Goal: Feedback & Contribution: Submit feedback/report problem

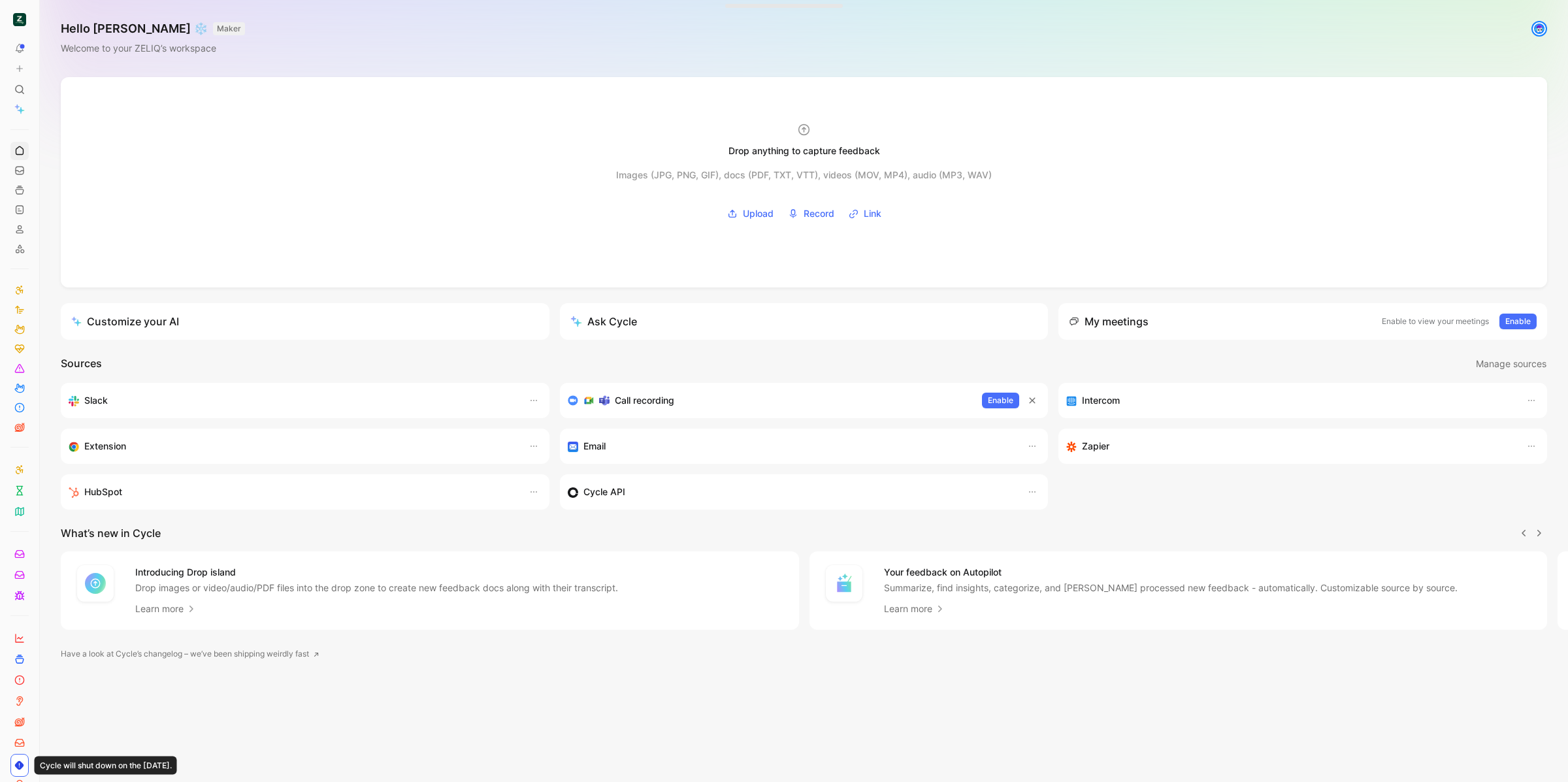
scroll to position [0, 1]
click at [22, 62] on button at bounding box center [19, 68] width 18 height 18
click at [141, 74] on button "New feedback c" at bounding box center [107, 73] width 140 height 22
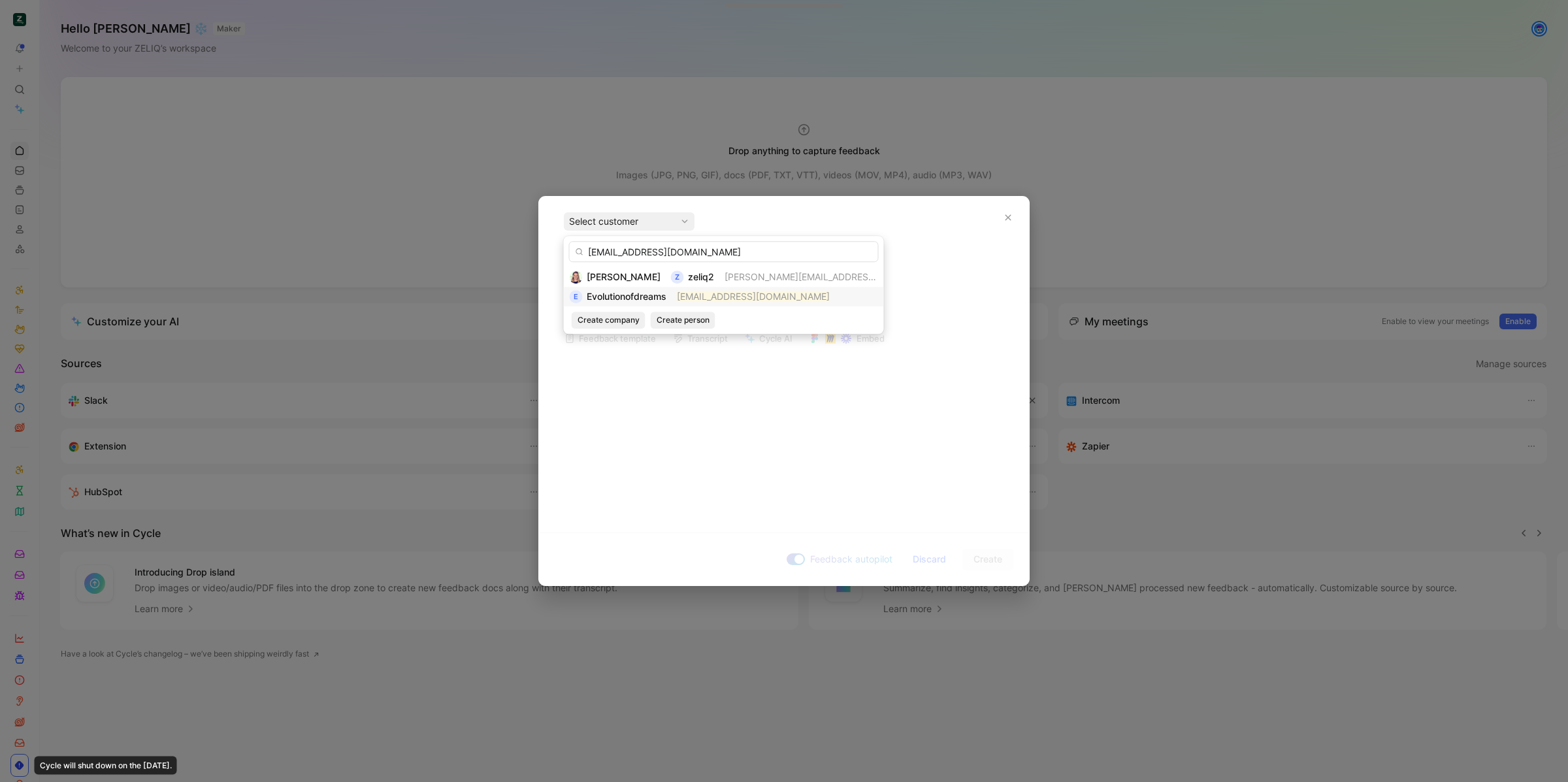
type input "[EMAIL_ADDRESS][DOMAIN_NAME]"
click at [667, 291] on span "Evolutionofdreams" at bounding box center [627, 296] width 80 height 11
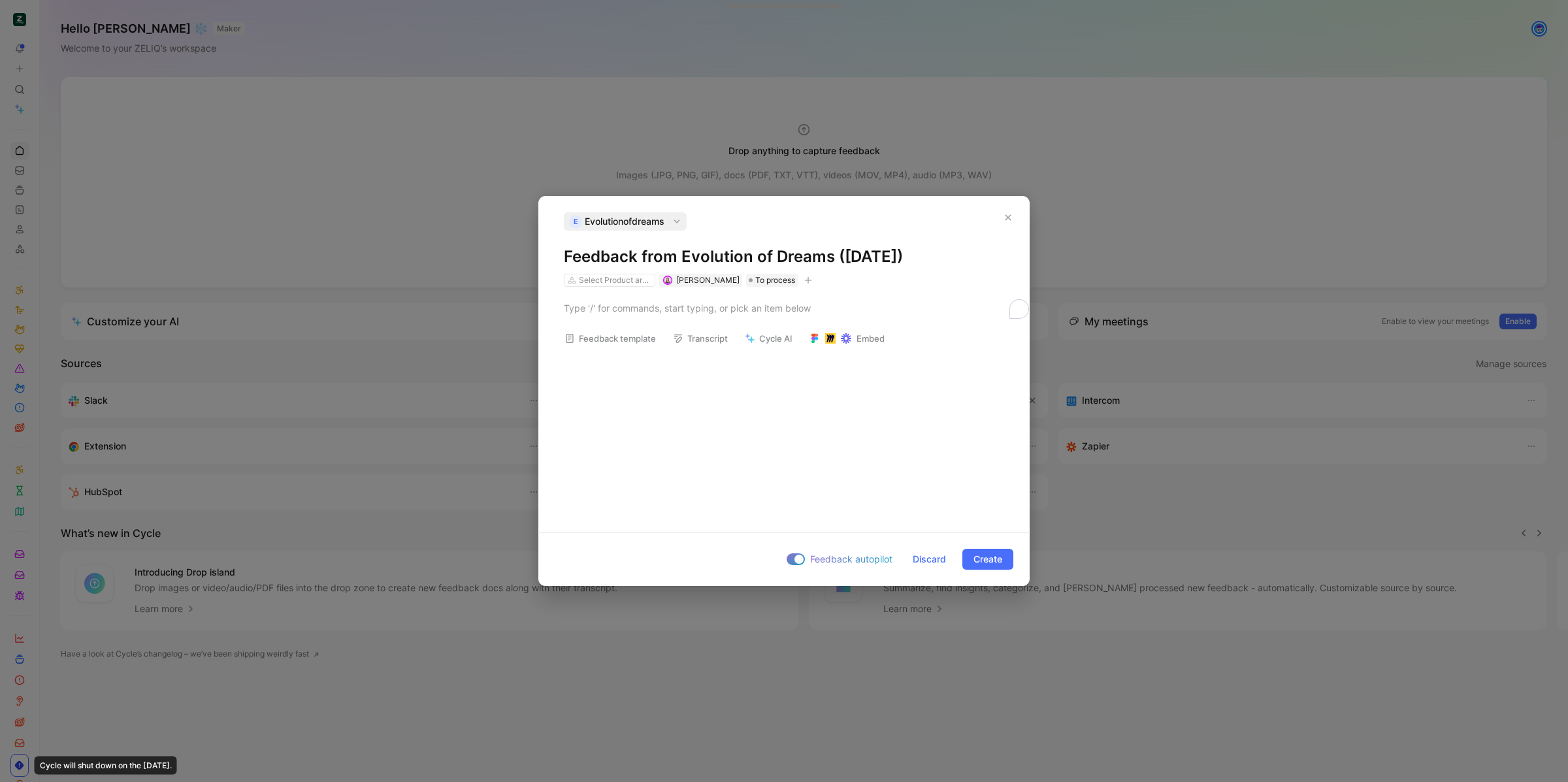
click at [668, 259] on h1 "Feedback from Evolution of Dreams (Sep 18, 2025)" at bounding box center [784, 257] width 440 height 21
click at [682, 248] on h1 "Feedback from Evolution of Dreams (Sep 18, 2025)" at bounding box center [784, 257] width 440 height 21
drag, startPoint x: 681, startPoint y: 253, endPoint x: 556, endPoint y: 260, distance: 125.2
click at [559, 258] on div "E Evolutionofdreams Feedback from Evolution of Dreams (Sep 18, 2025) Select Pro…" at bounding box center [784, 250] width 490 height 75
drag, startPoint x: 721, startPoint y: 255, endPoint x: 880, endPoint y: 245, distance: 159.3
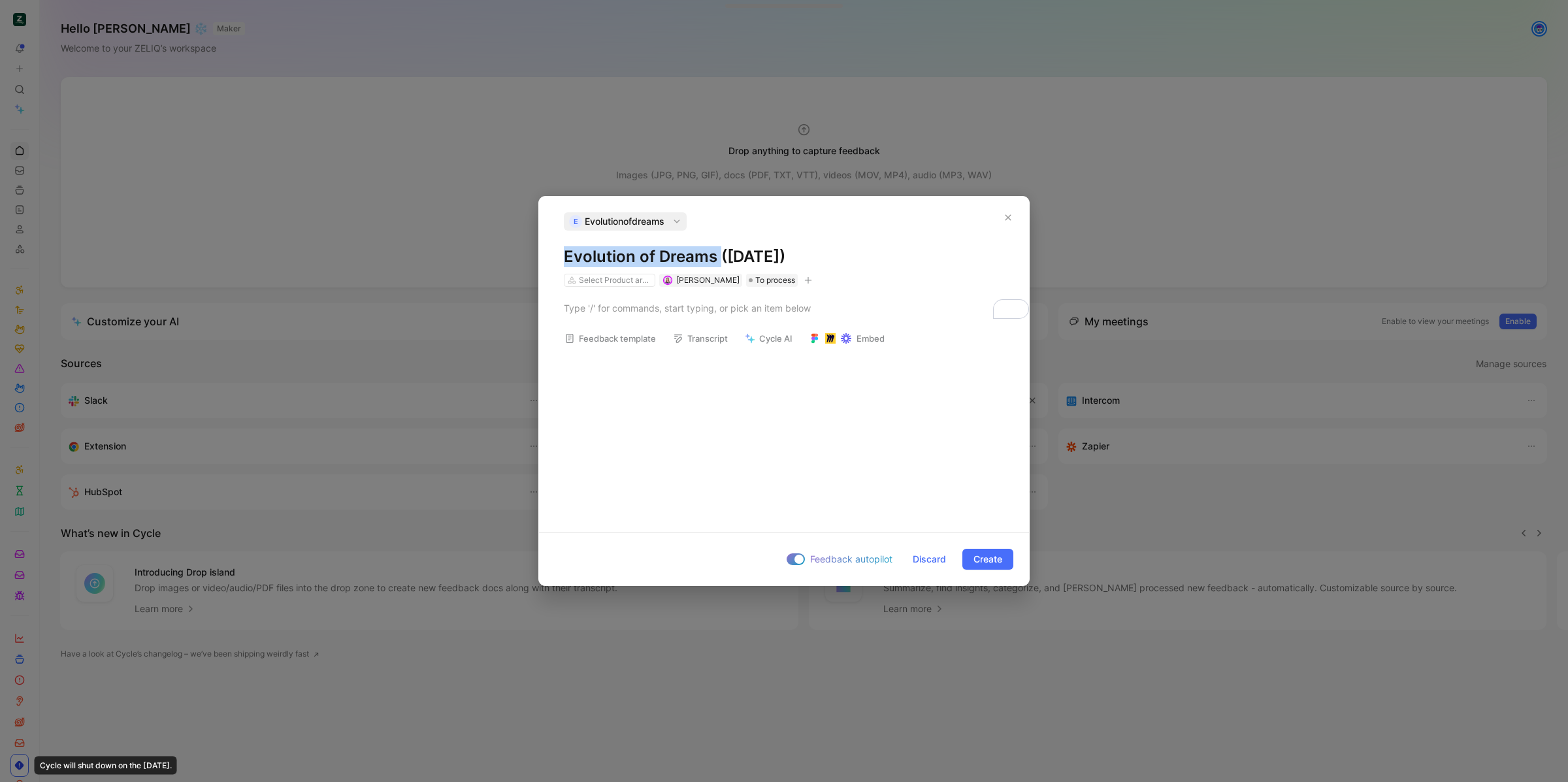
click at [874, 245] on div "E Evolutionofdreams Evolution of Dreams (Sep 18, 2025) Select Product areas Cam…" at bounding box center [784, 250] width 440 height 75
drag, startPoint x: 878, startPoint y: 257, endPoint x: 725, endPoint y: 256, distance: 153.0
click at [725, 256] on h1 "Evolution of Dreams (Sep 18, 2025)" at bounding box center [784, 257] width 440 height 21
click at [805, 281] on icon "button" at bounding box center [808, 280] width 8 height 8
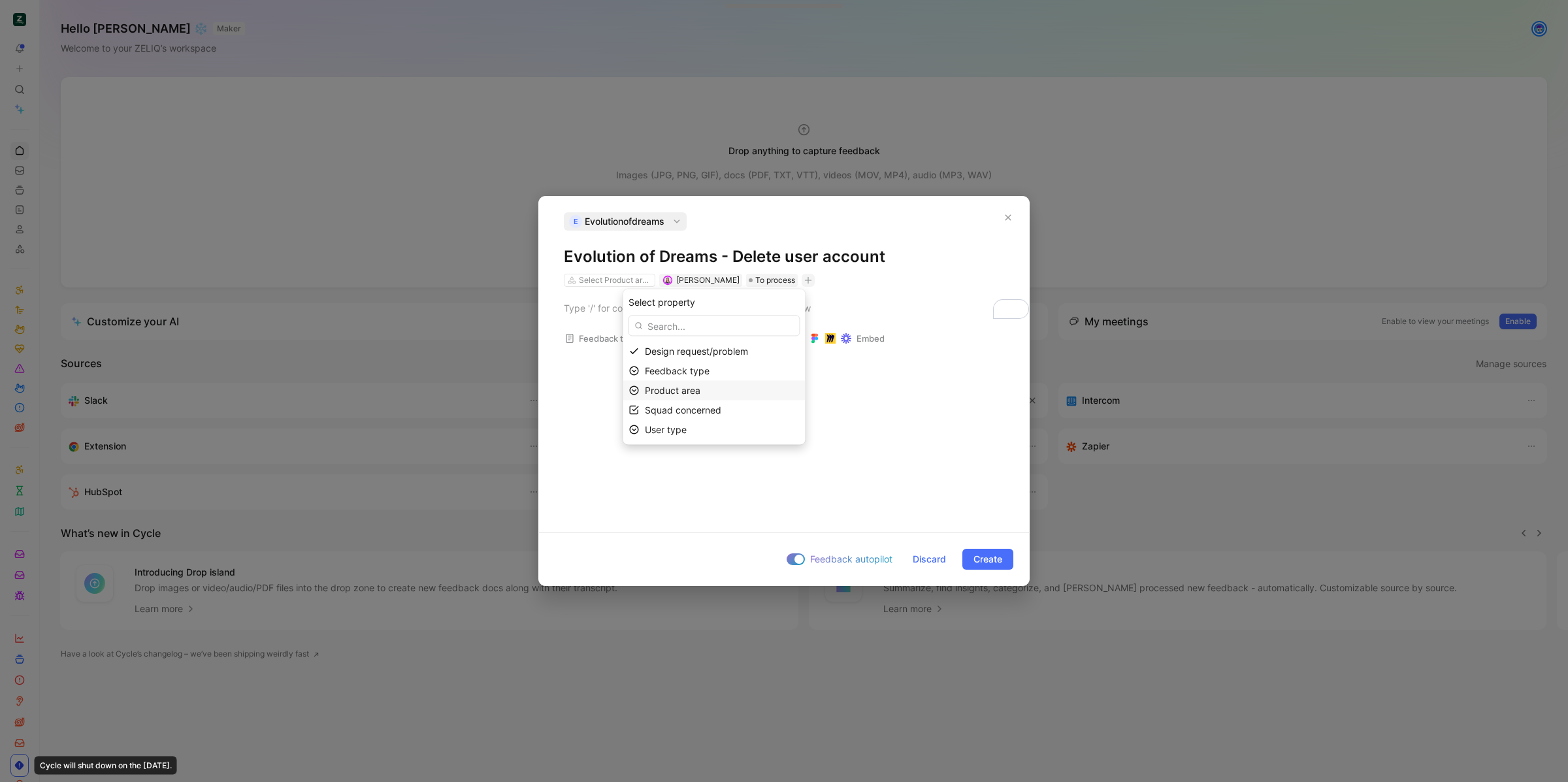
click at [728, 395] on div "Product area" at bounding box center [722, 391] width 155 height 16
click at [805, 283] on icon "button" at bounding box center [808, 280] width 8 height 8
click at [751, 426] on div "User type" at bounding box center [722, 430] width 155 height 16
click at [805, 281] on icon "button" at bounding box center [808, 280] width 8 height 8
click at [721, 401] on div "Squad concerned" at bounding box center [714, 410] width 182 height 20
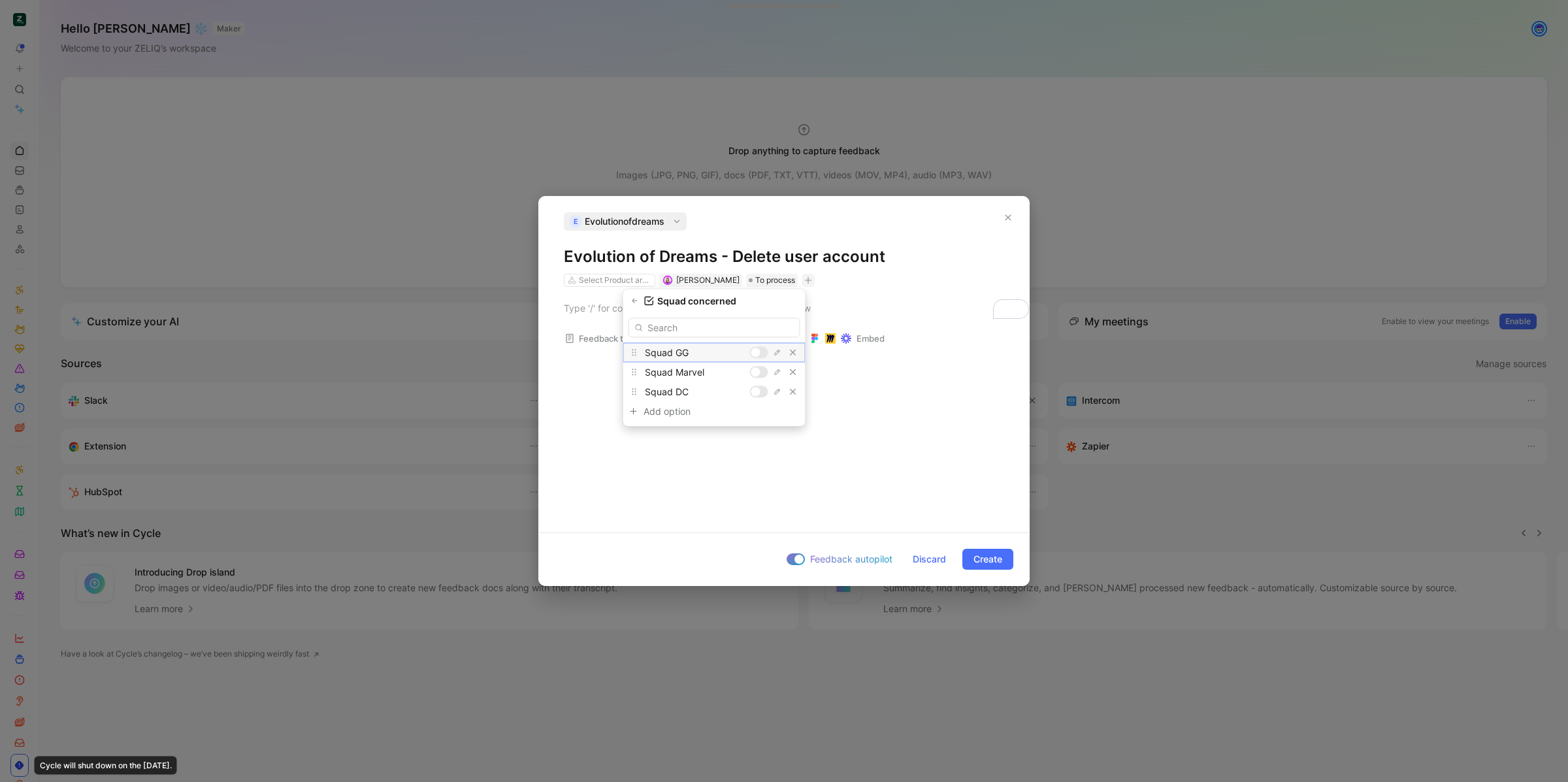
click at [761, 351] on div at bounding box center [759, 353] width 18 height 12
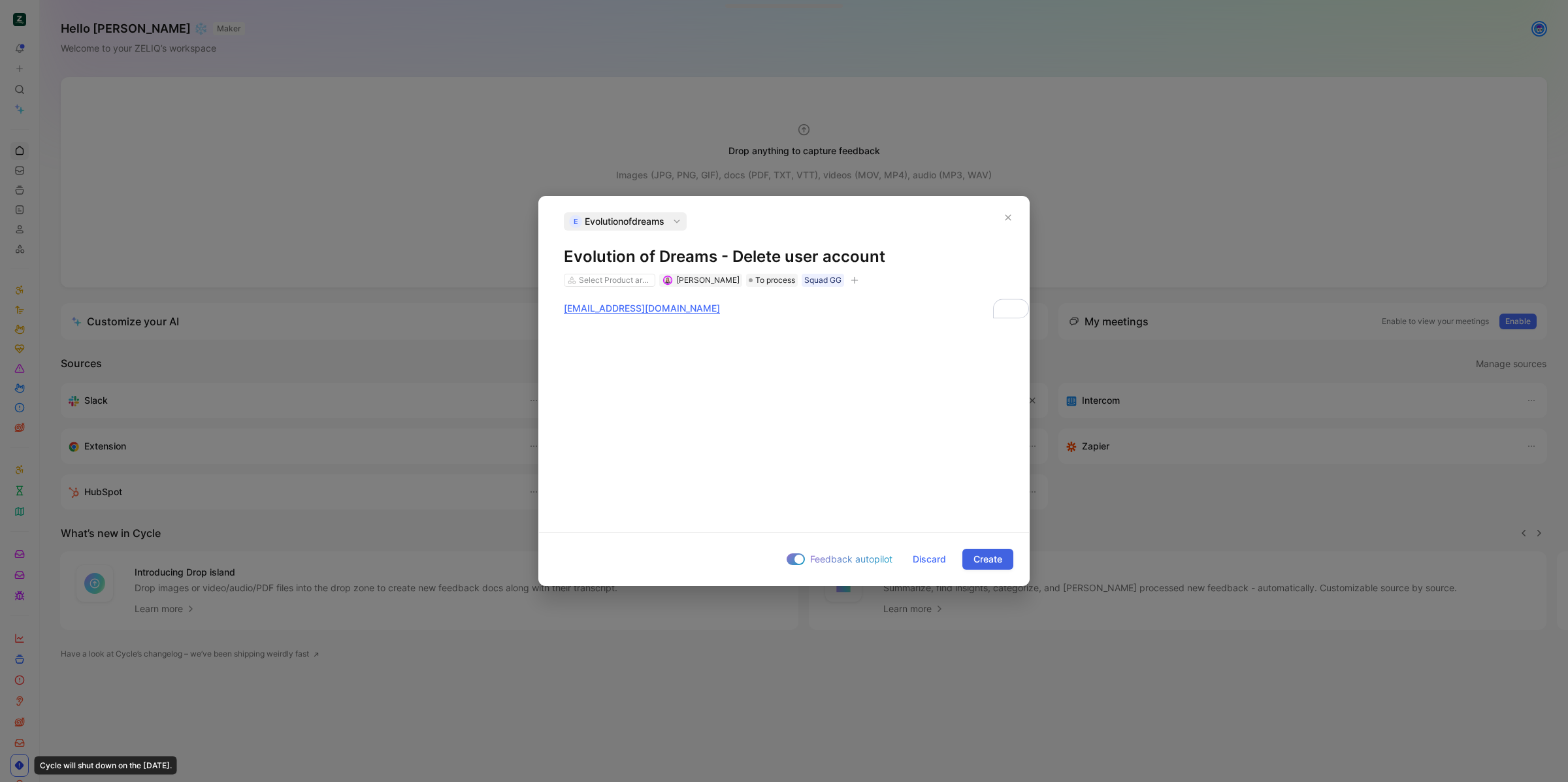
click at [982, 553] on span "Create" at bounding box center [988, 559] width 29 height 16
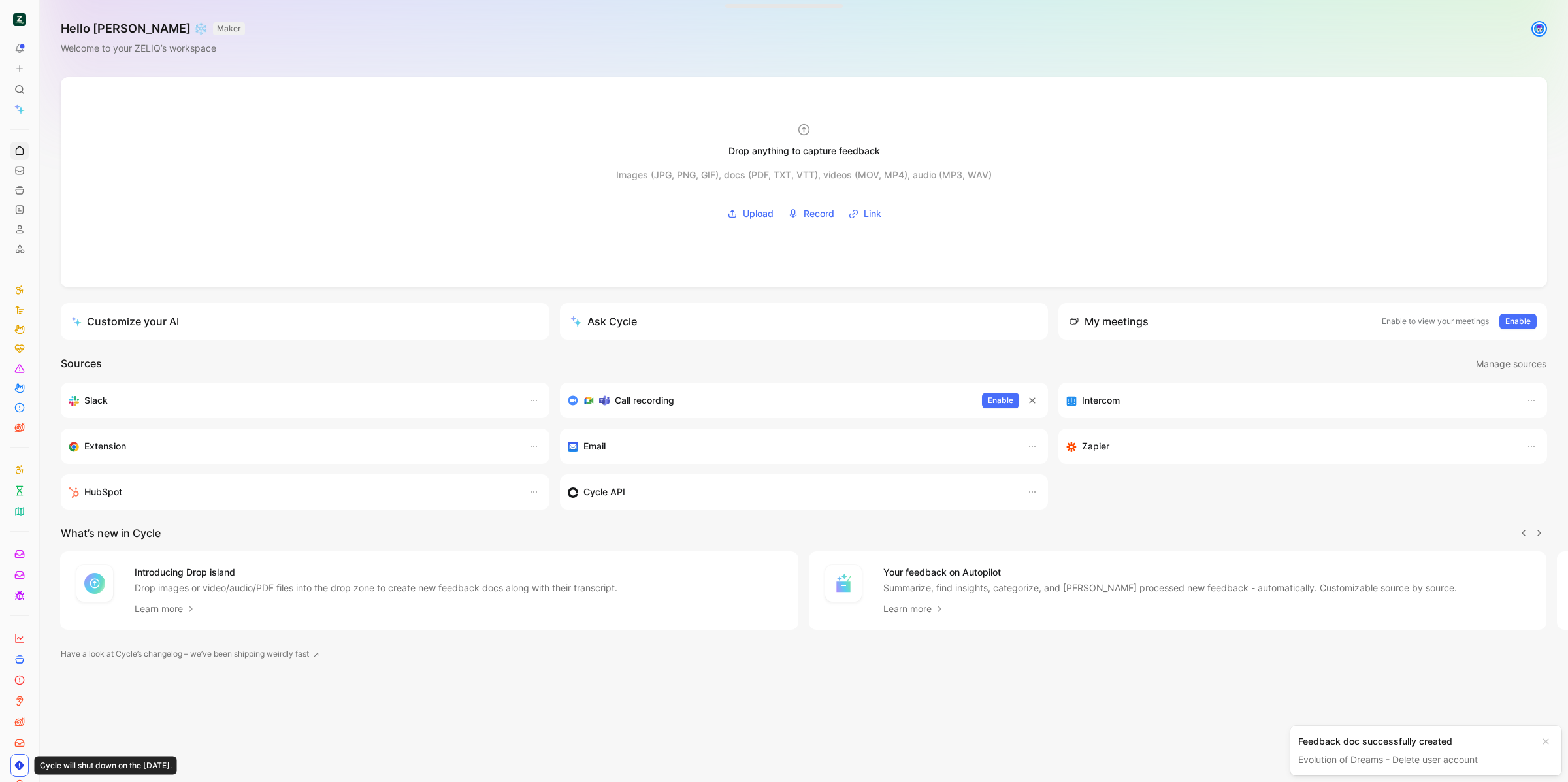
click at [1375, 758] on link "Evolution of Dreams - Delete user account" at bounding box center [1388, 759] width 180 height 11
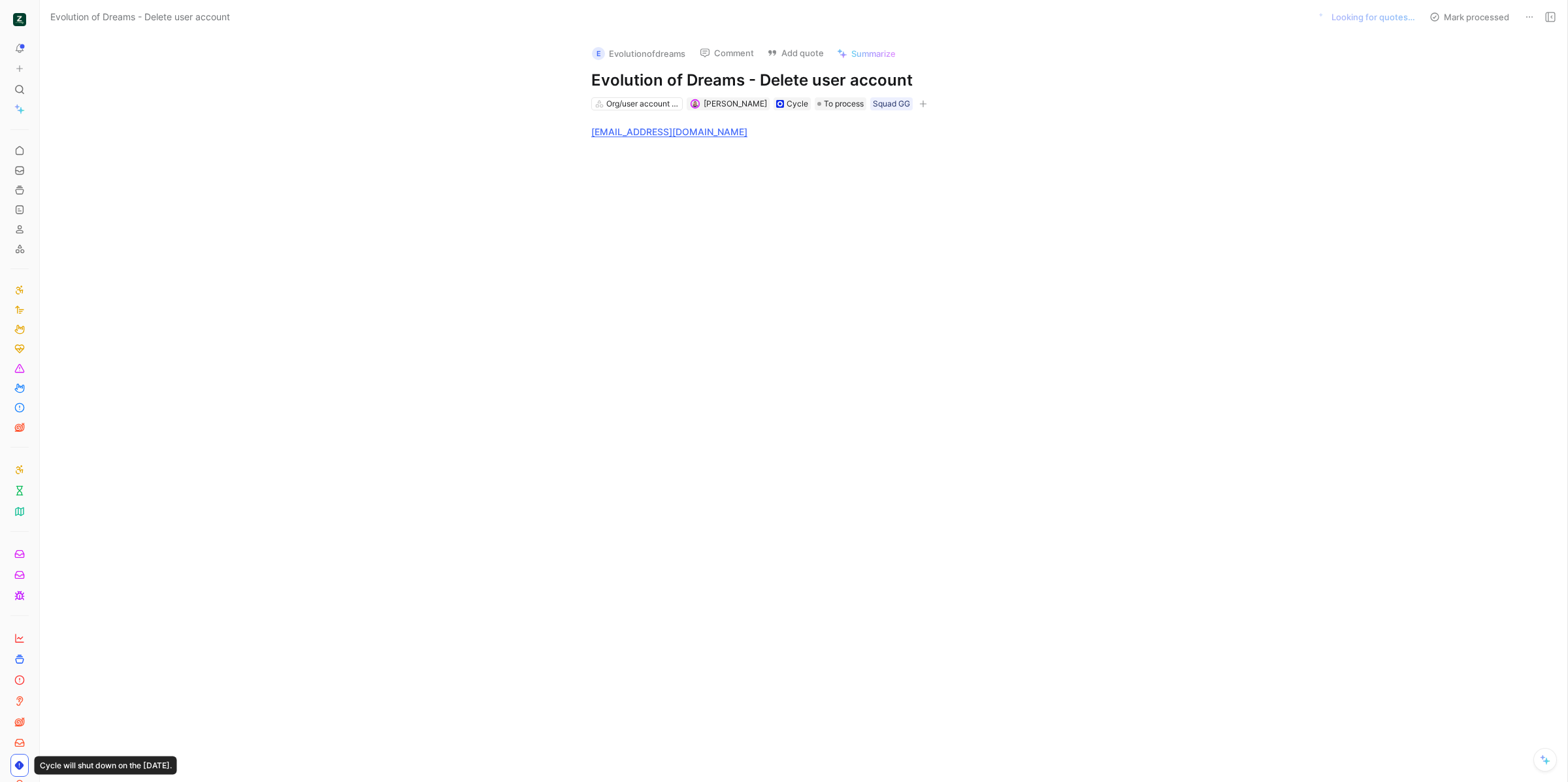
click at [783, 57] on button "Add quote" at bounding box center [795, 52] width 69 height 18
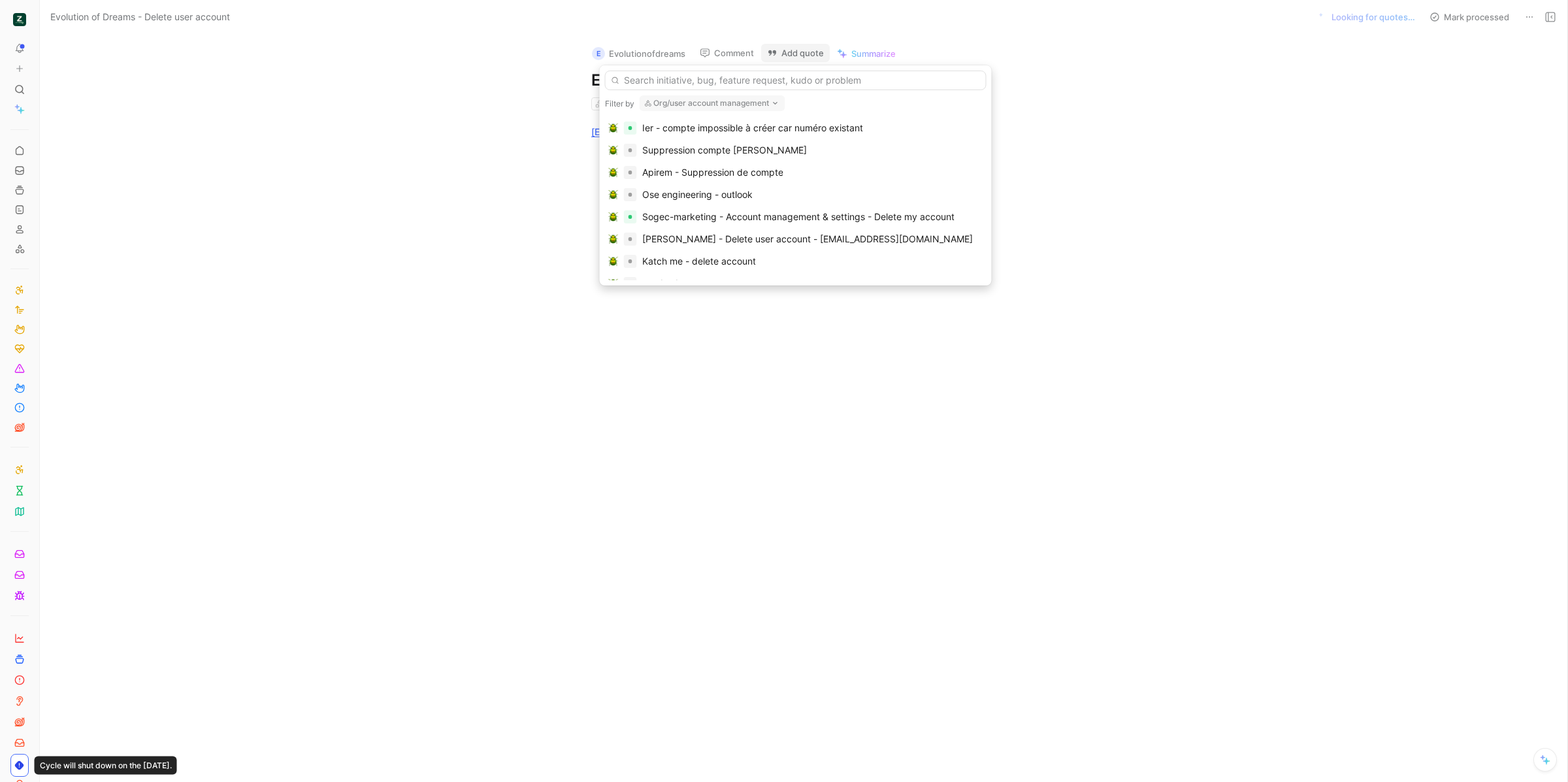
type input "[EMAIL_ADDRESS][DOMAIN_NAME]"
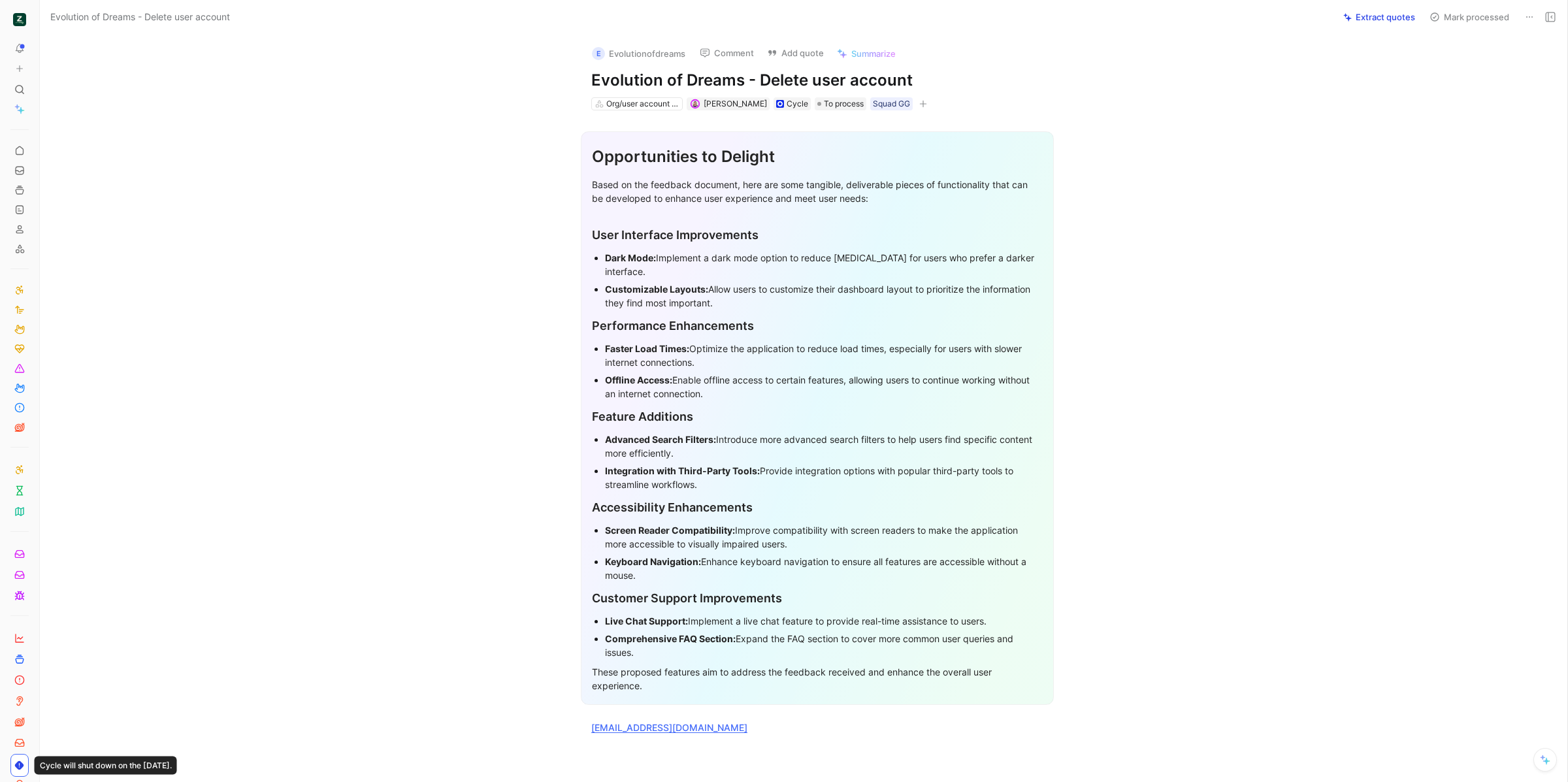
click at [898, 82] on h1 "Evolution of Dreams - Delete user account" at bounding box center [817, 80] width 452 height 21
copy h1 "Evolution of Dreams - Delete user account"
click at [784, 52] on button "Add quote" at bounding box center [795, 52] width 69 height 18
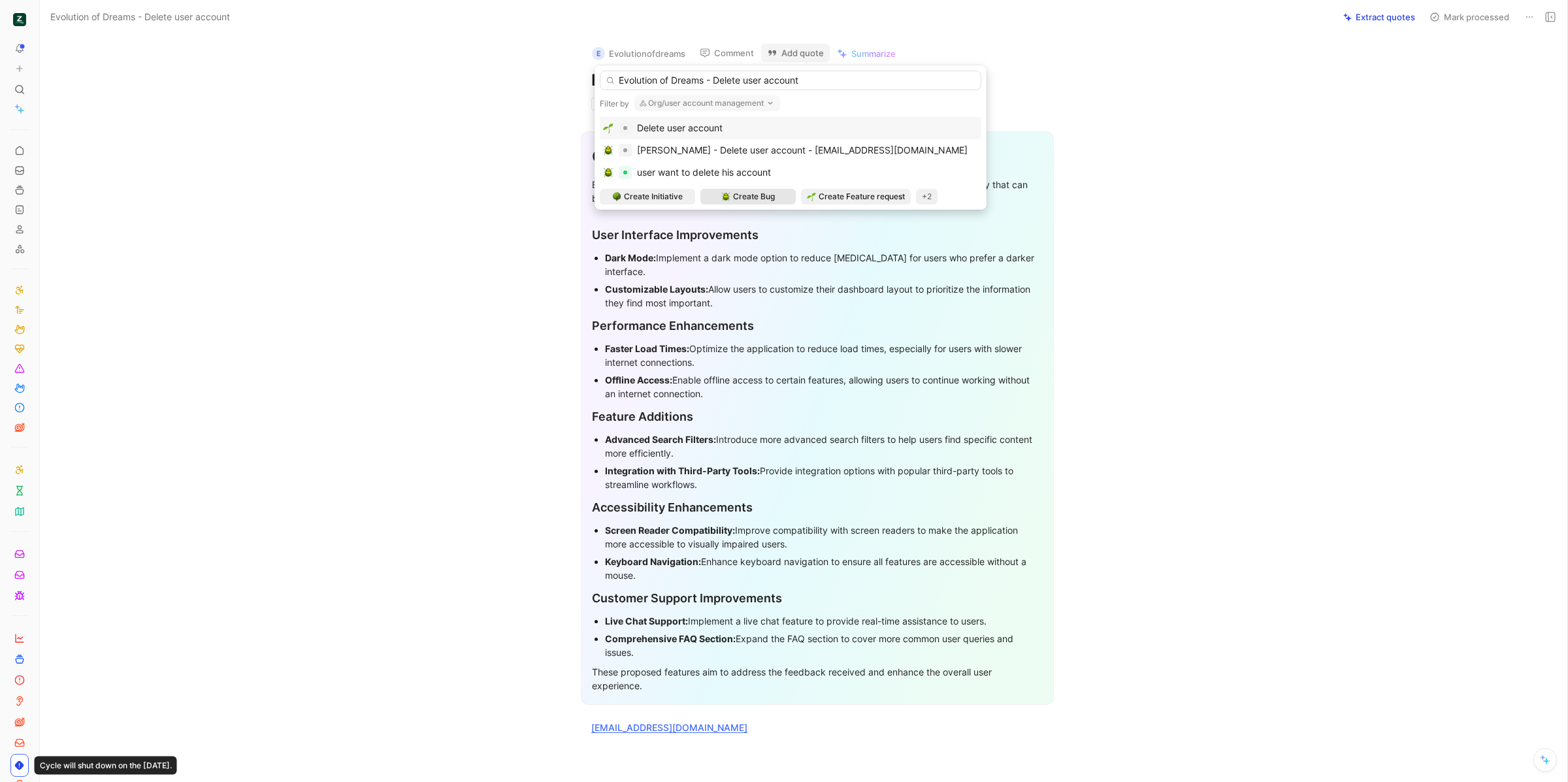
type input "Evolution of Dreams - Delete user account"
click at [761, 200] on span "Create Bug" at bounding box center [754, 197] width 42 height 13
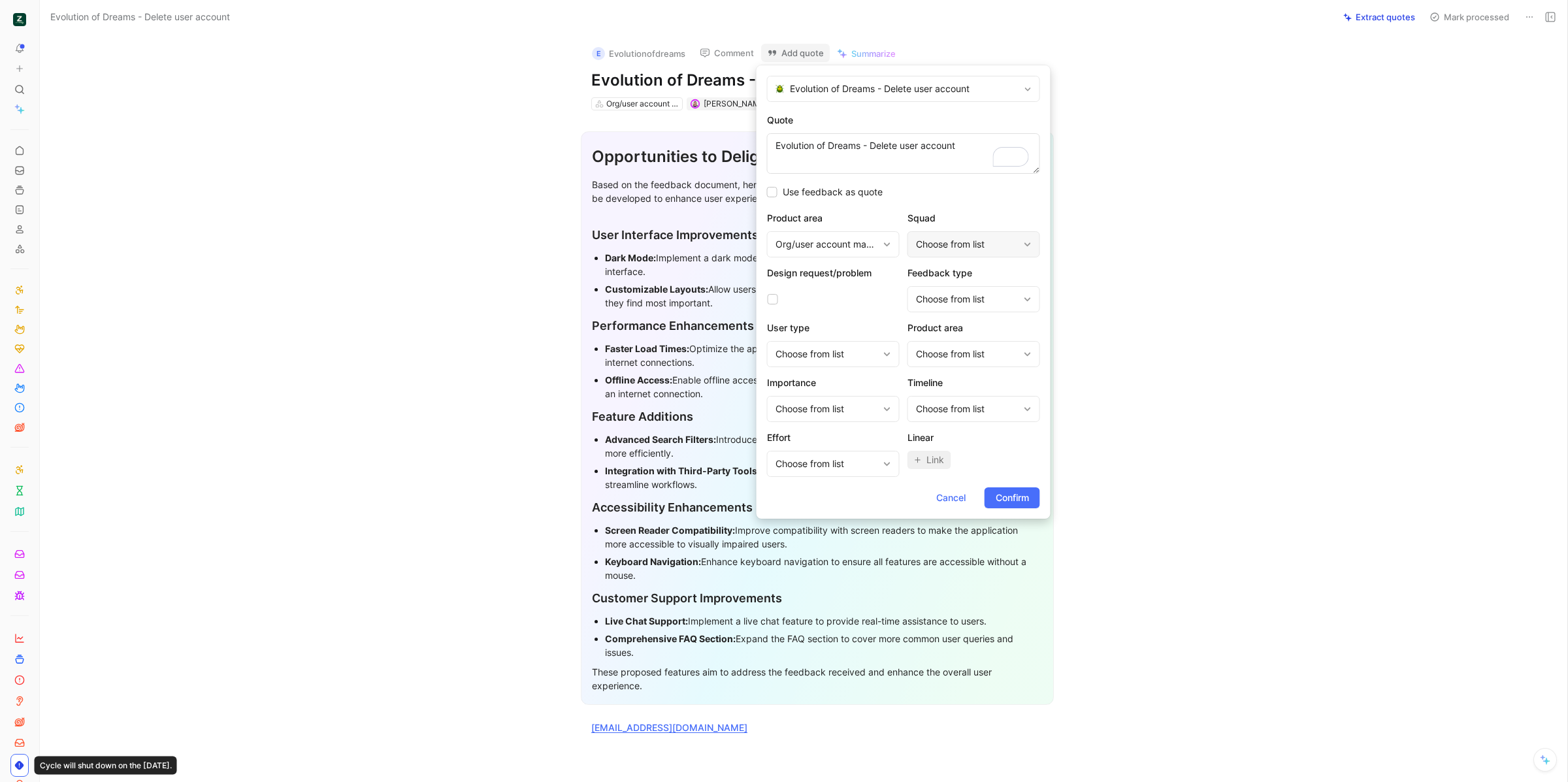
type textarea "Evolution of Dreams - Delete user account"
click at [956, 244] on div "Choose from list" at bounding box center [967, 244] width 102 height 16
click at [980, 303] on div "Squad GG" at bounding box center [978, 300] width 98 height 16
click at [858, 410] on div "Choose from list" at bounding box center [826, 409] width 102 height 16
click at [850, 516] on div "🔥 Low (P3)" at bounding box center [837, 524] width 98 height 16
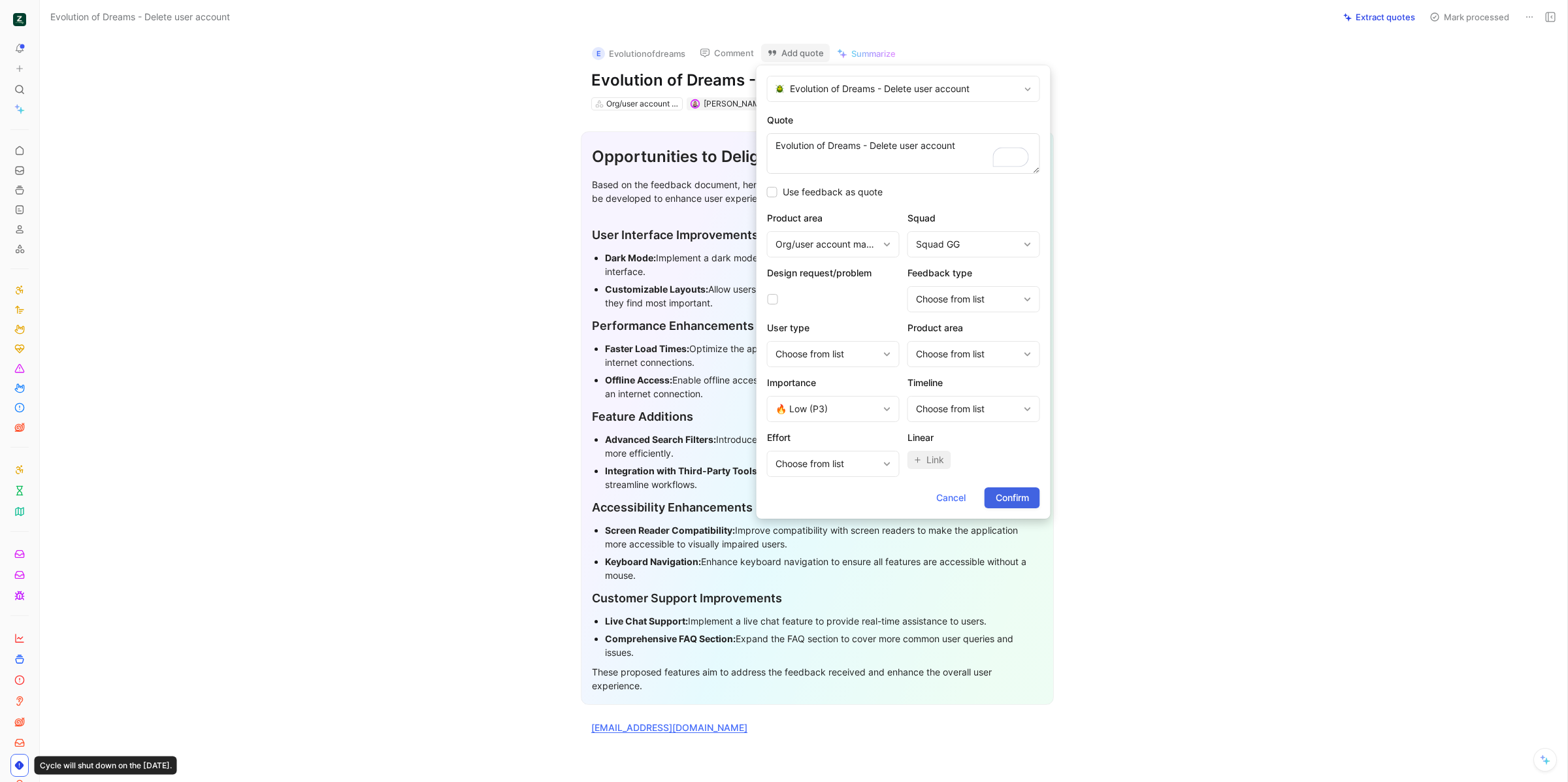
click at [1009, 498] on span "Confirm" at bounding box center [1013, 498] width 33 height 16
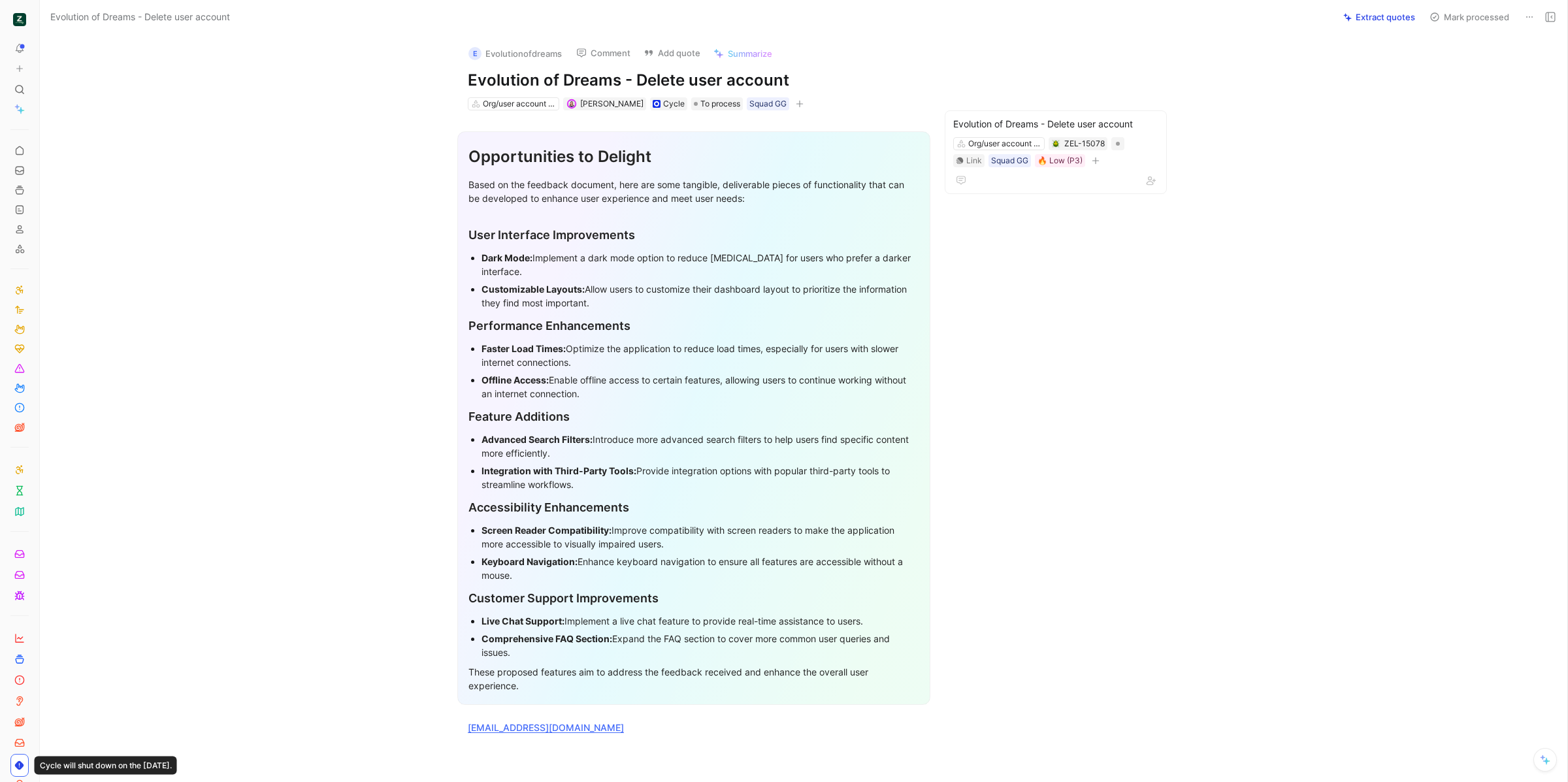
click at [1065, 108] on div "E Evolutionofdreams Comment Add quote Summarize Evolution of Dreams - Delete us…" at bounding box center [804, 408] width 1528 height 747
click at [1068, 124] on div "Evolution of Dreams - Delete user account" at bounding box center [1056, 124] width 205 height 16
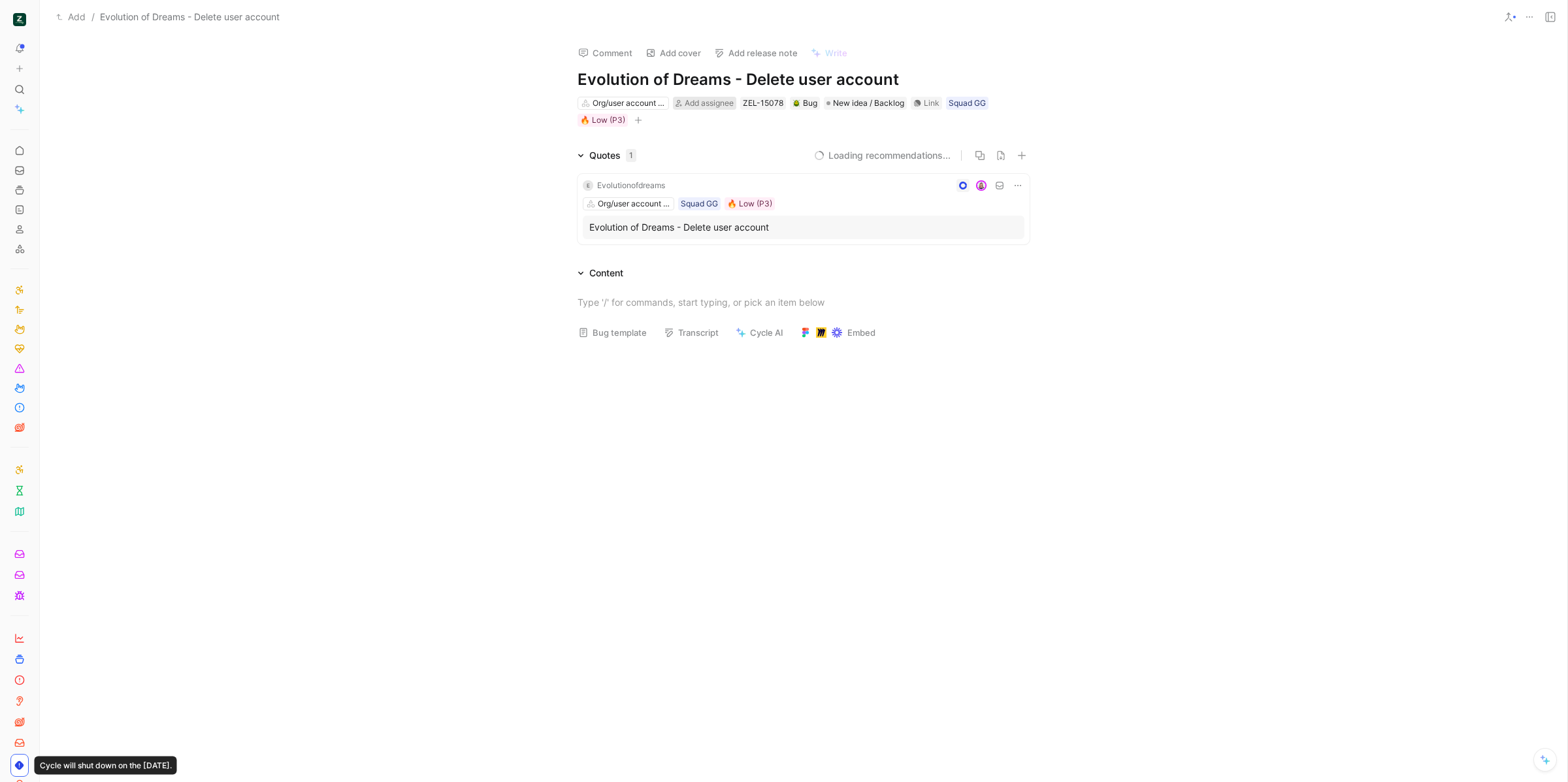
click at [678, 100] on icon at bounding box center [678, 103] width 7 height 7
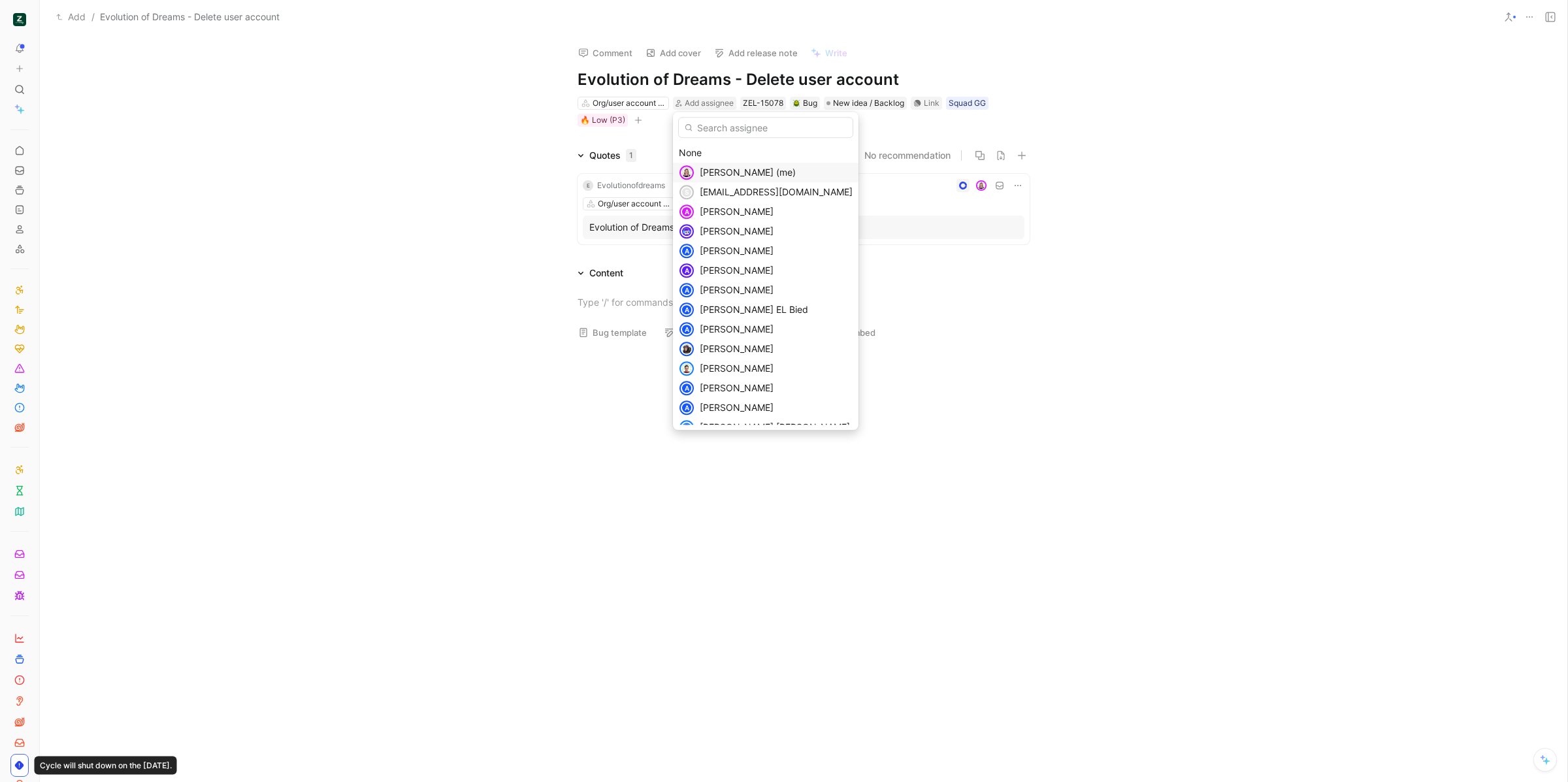
click at [718, 176] on span "Camille Wattel (me)" at bounding box center [748, 172] width 96 height 11
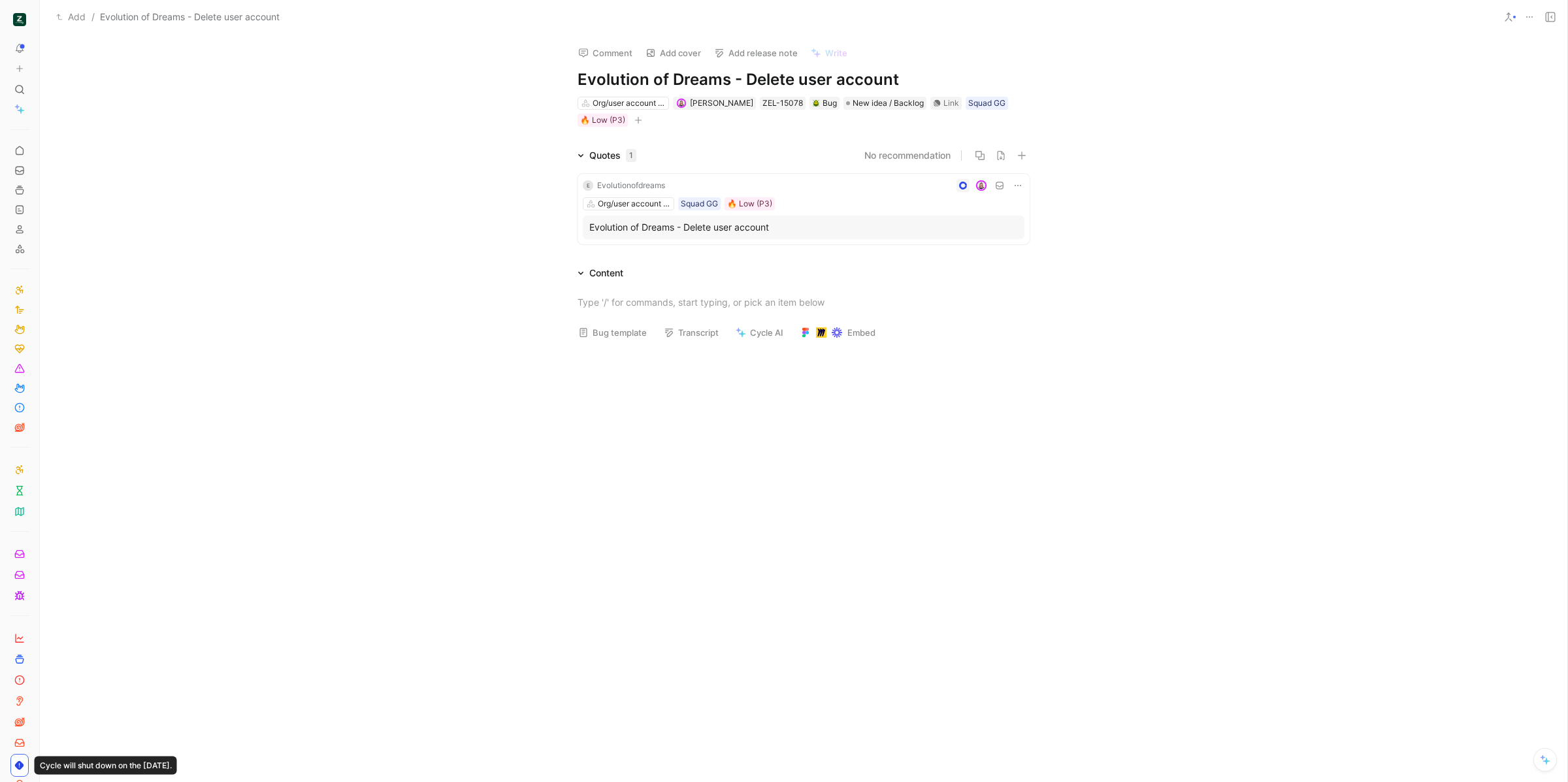
click at [884, 215] on div "Evolution of Dreams - Delete user account" at bounding box center [803, 227] width 442 height 23
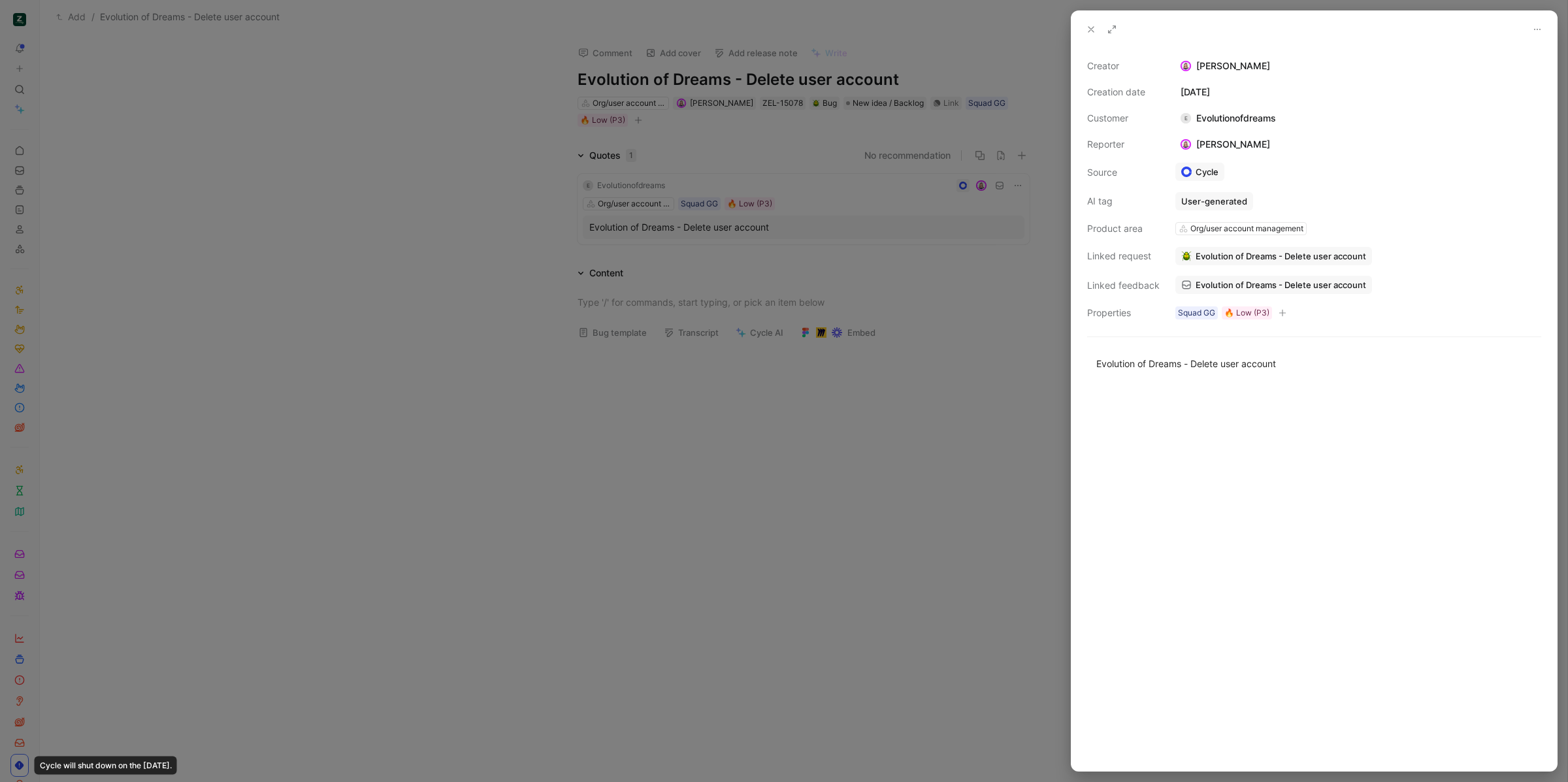
click at [1226, 280] on span "Evolution of Dreams - Delete user account" at bounding box center [1281, 285] width 171 height 12
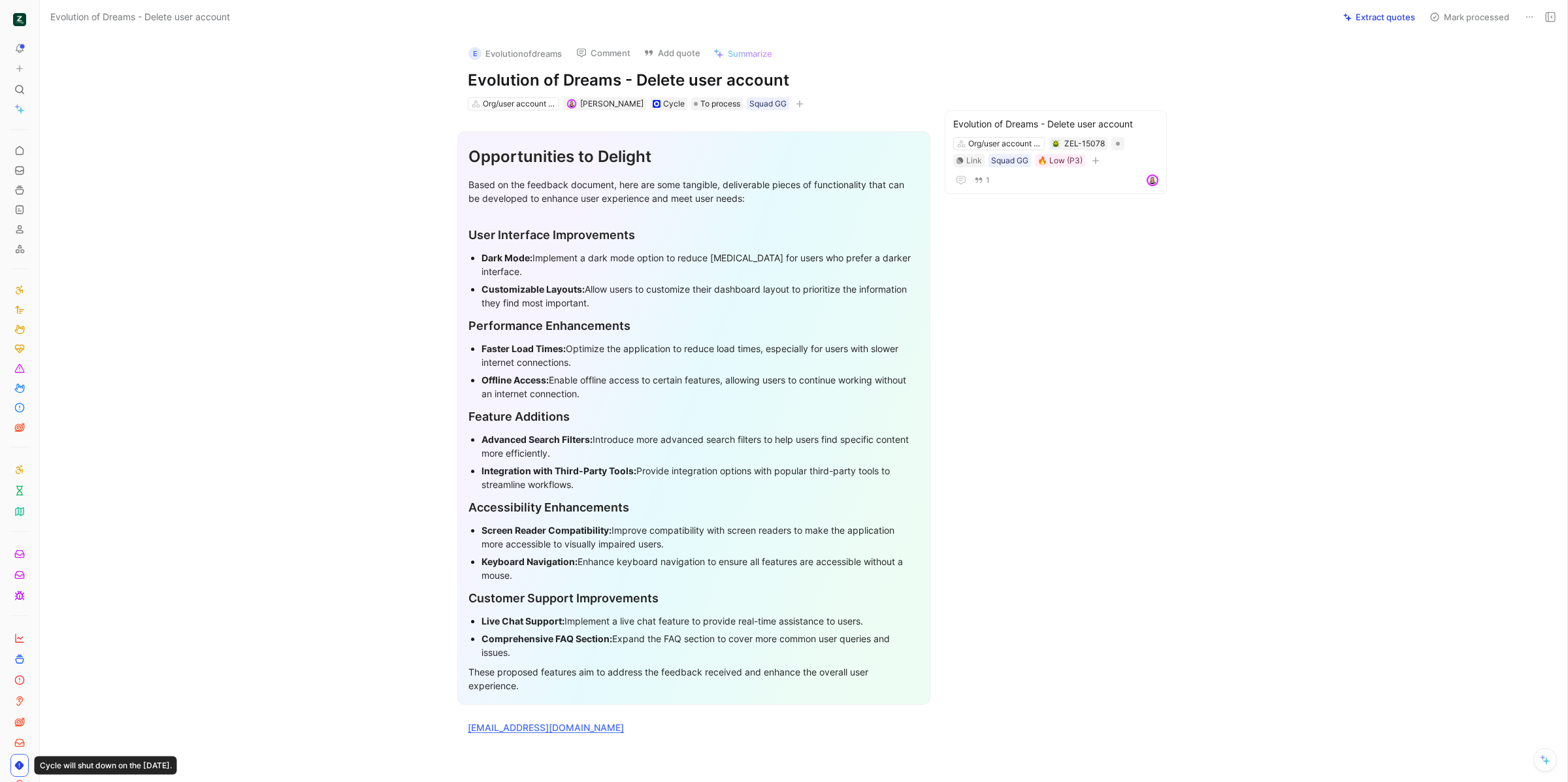
scroll to position [200, 0]
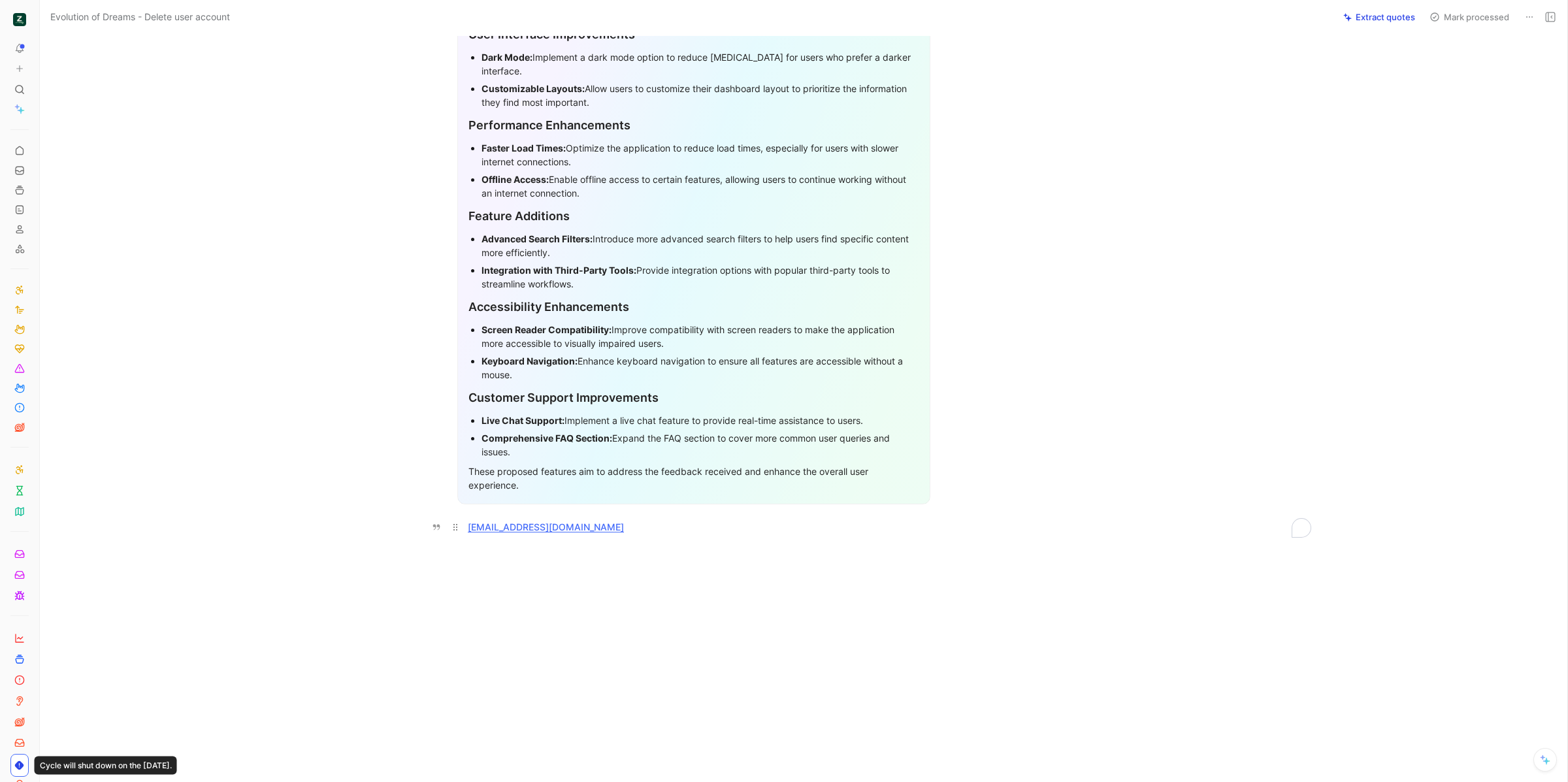
drag, startPoint x: 562, startPoint y: 528, endPoint x: 464, endPoint y: 527, distance: 98.0
click at [468, 527] on div "[EMAIL_ADDRESS][DOMAIN_NAME]" at bounding box center [694, 527] width 452 height 14
click at [636, 530] on div "[EMAIL_ADDRESS][DOMAIN_NAME]" at bounding box center [694, 527] width 452 height 14
drag, startPoint x: 634, startPoint y: 530, endPoint x: 464, endPoint y: 528, distance: 170.0
click at [468, 529] on div "[EMAIL_ADDRESS][DOMAIN_NAME]" at bounding box center [694, 527] width 452 height 14
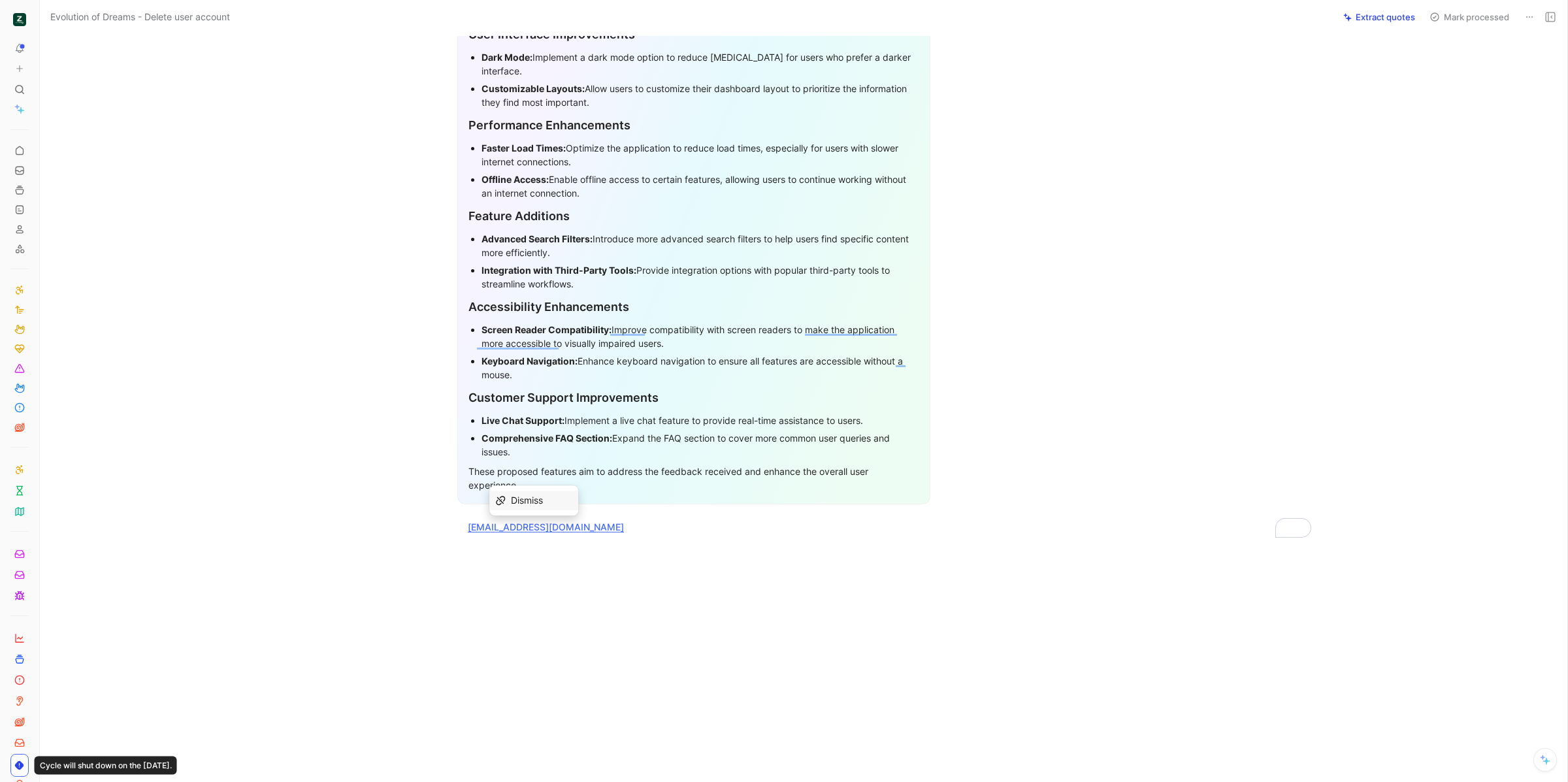
scroll to position [0, 0]
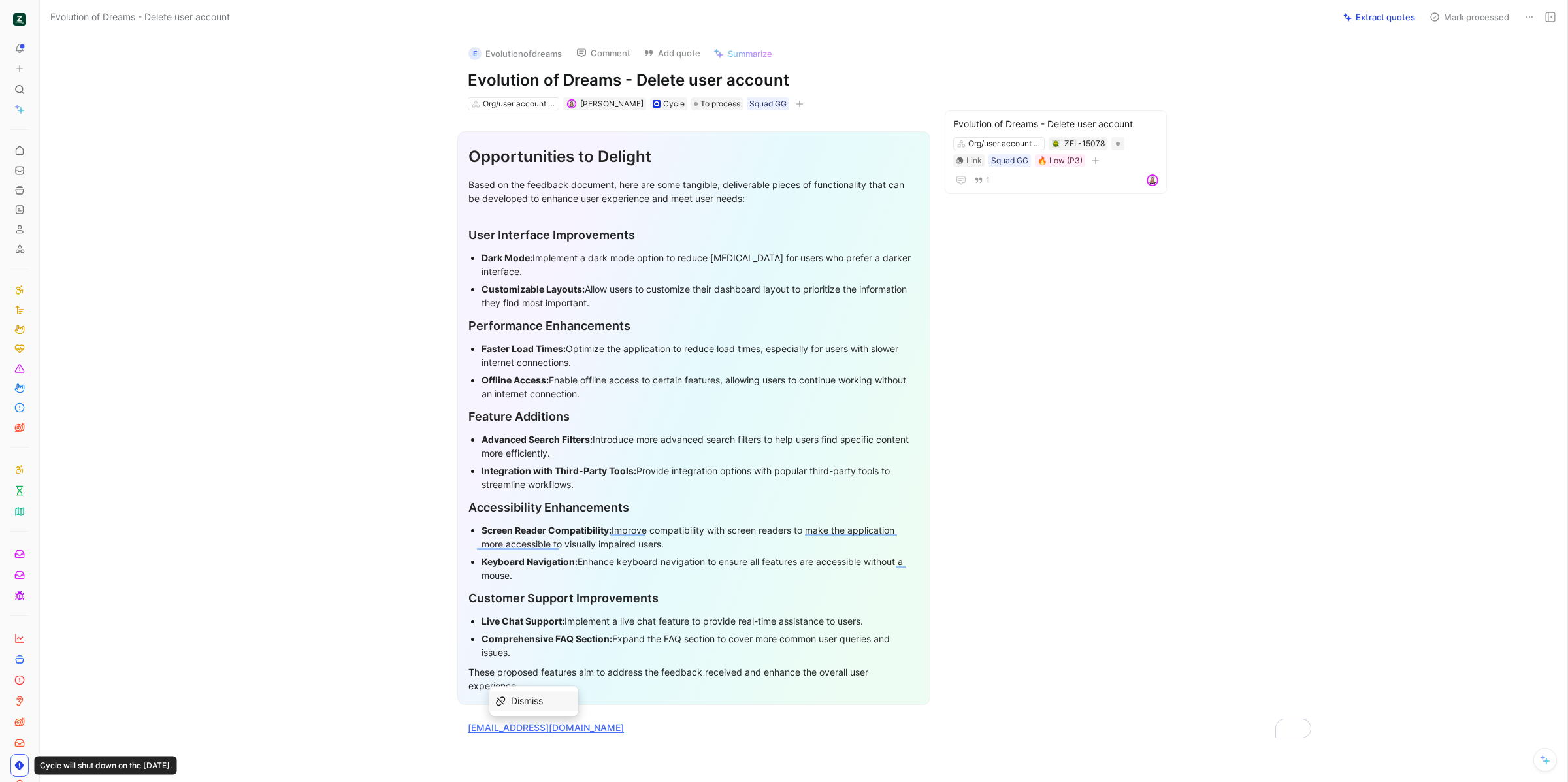
click at [14, 69] on button at bounding box center [19, 68] width 18 height 18
click at [107, 69] on button "New feedback c" at bounding box center [107, 73] width 140 height 22
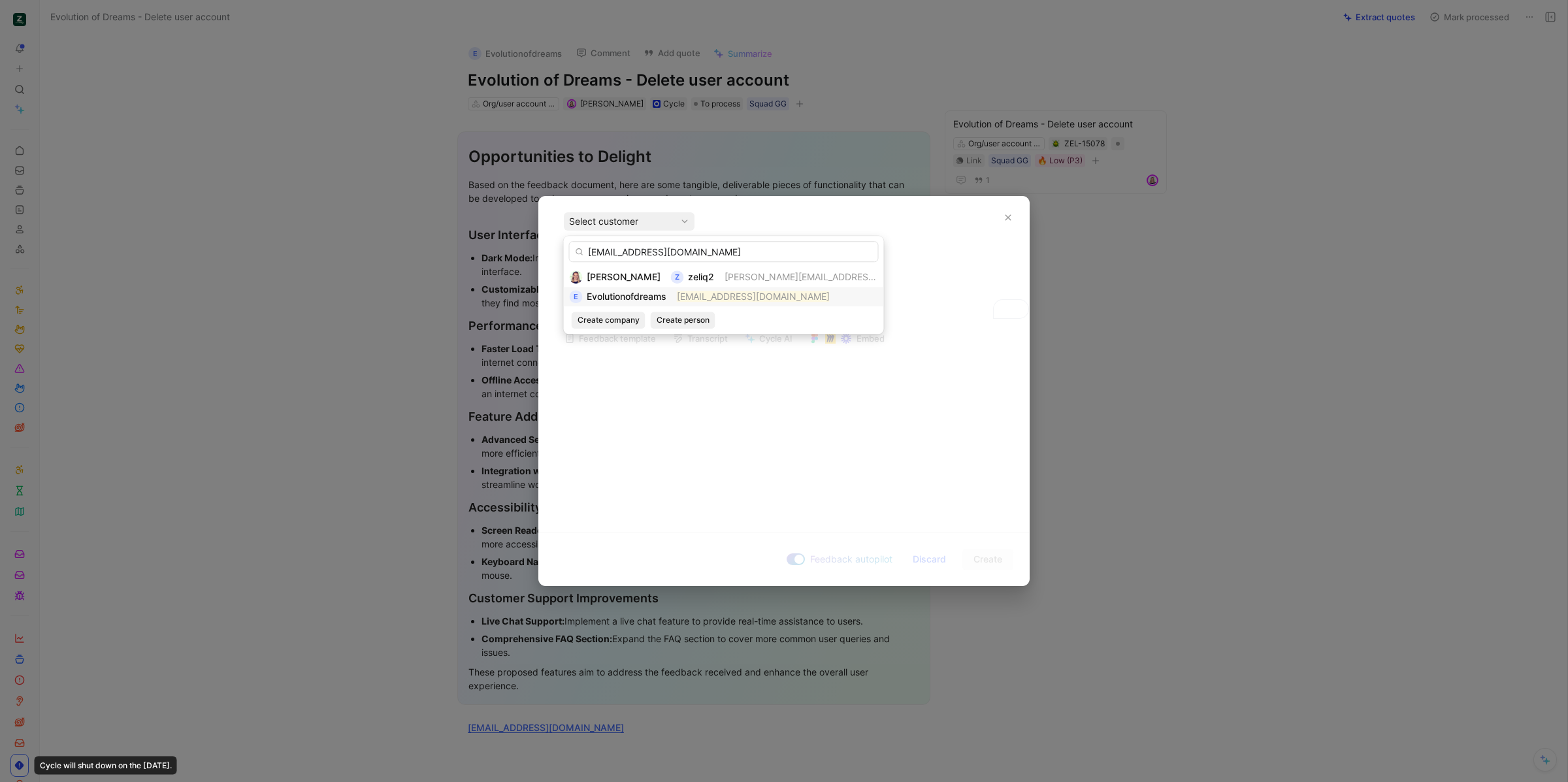
type input "[EMAIL_ADDRESS][DOMAIN_NAME]"
click at [673, 295] on div "E Evolutionofdreams stanka@evolutionofdreams.com" at bounding box center [723, 297] width 308 height 16
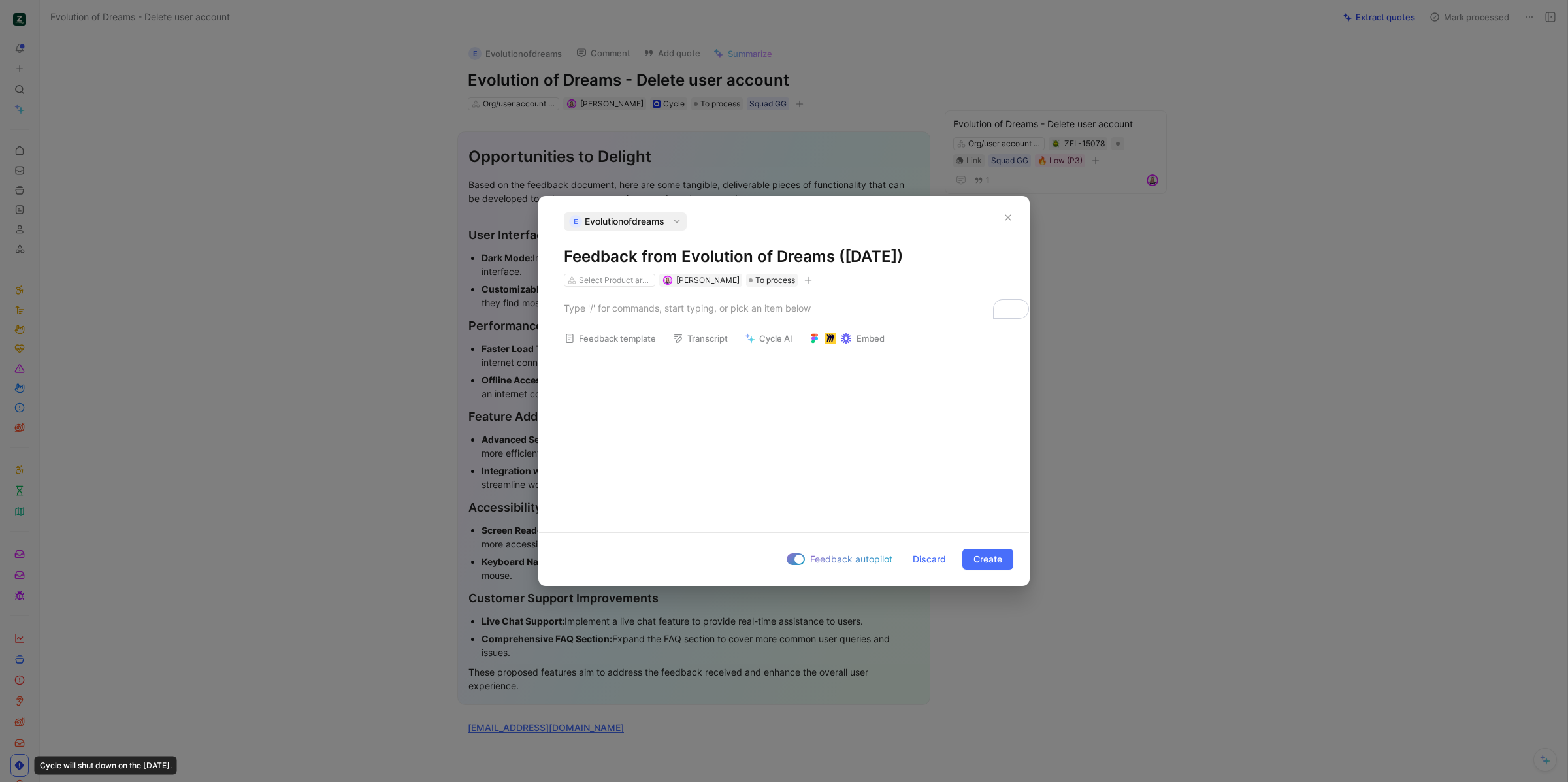
click at [749, 262] on h1 "Feedback from Evolution of Dreams (Sep 18, 2025)" at bounding box center [784, 257] width 440 height 21
drag, startPoint x: 681, startPoint y: 257, endPoint x: 512, endPoint y: 251, distance: 169.1
click at [512, 251] on div "E Evolutionofdreams Feedback from Evolution of Dreams (Sep 18, 2025) Select Pro…" at bounding box center [784, 391] width 1568 height 782
drag, startPoint x: 718, startPoint y: 261, endPoint x: 855, endPoint y: 263, distance: 137.0
click at [855, 263] on h1 "Evolution of Dreams (Sep 18, 2025)" at bounding box center [784, 257] width 440 height 21
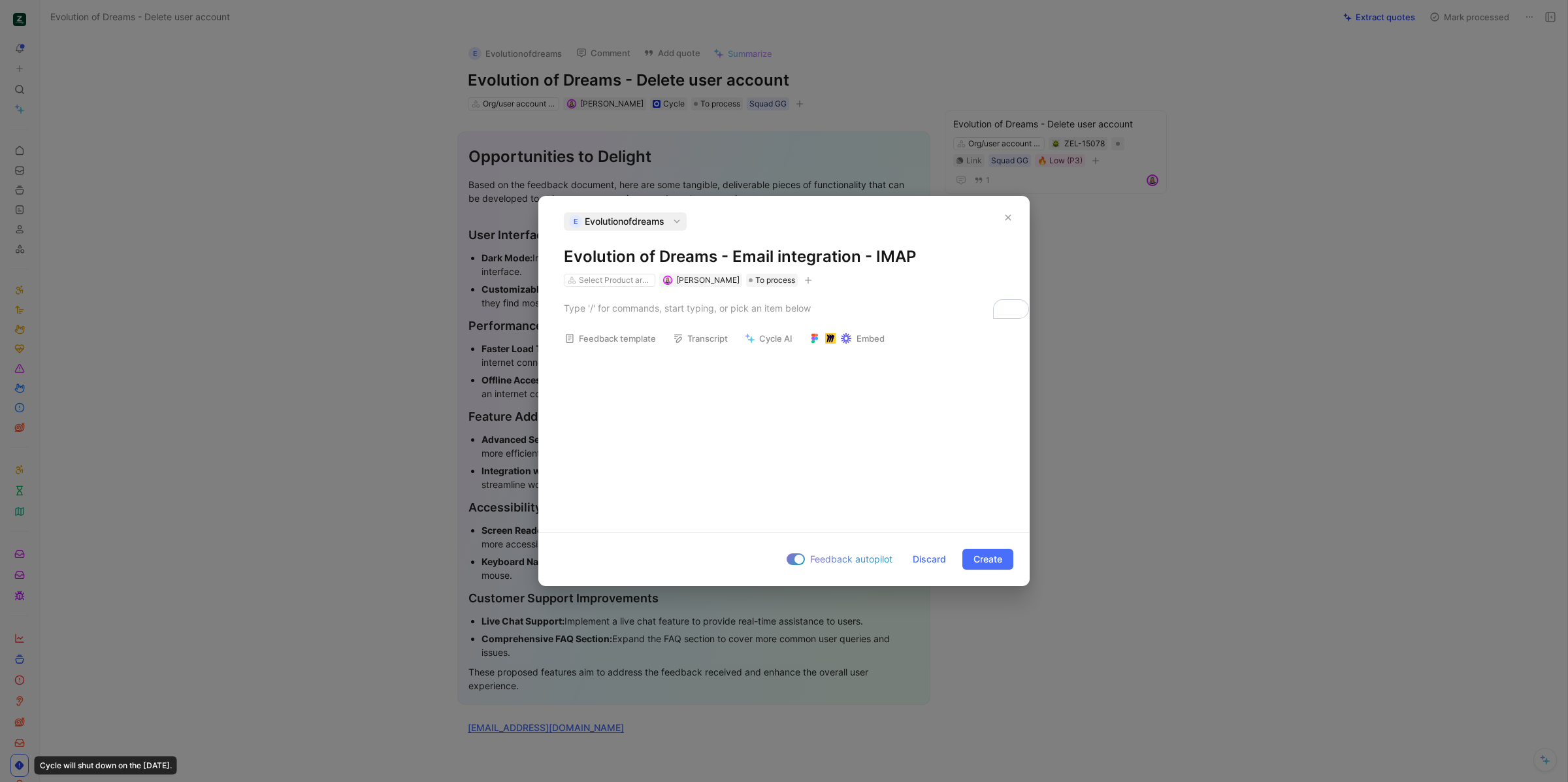
click at [805, 279] on icon "button" at bounding box center [808, 280] width 8 height 8
click at [720, 411] on span "Squad concerned" at bounding box center [683, 409] width 76 height 11
click at [755, 392] on div at bounding box center [756, 392] width 9 height 9
click at [982, 563] on span "Create" at bounding box center [988, 559] width 29 height 16
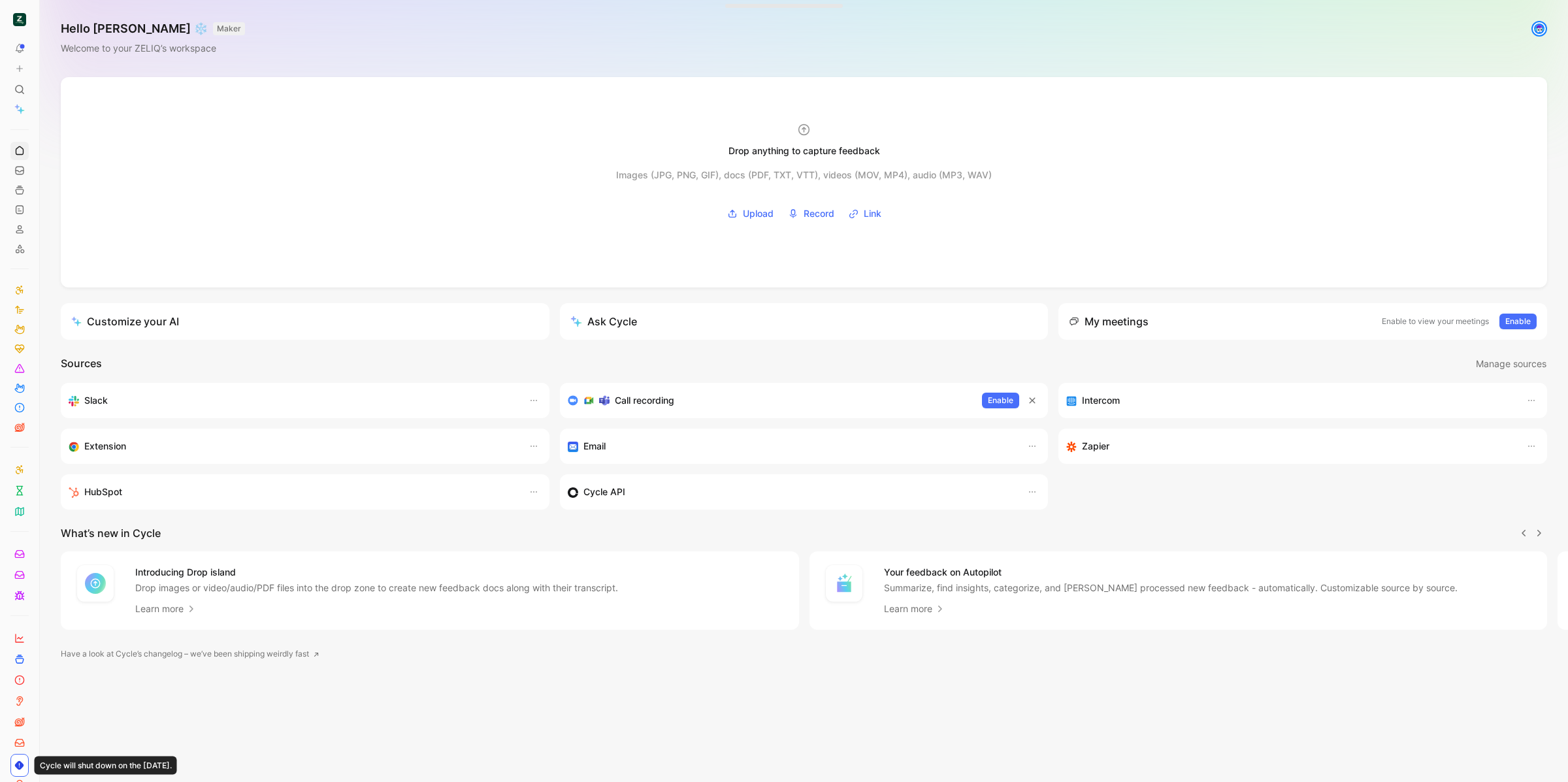
scroll to position [0, 1]
drag, startPoint x: 23, startPoint y: 85, endPoint x: 89, endPoint y: 95, distance: 66.8
click at [23, 86] on icon at bounding box center [20, 89] width 10 height 10
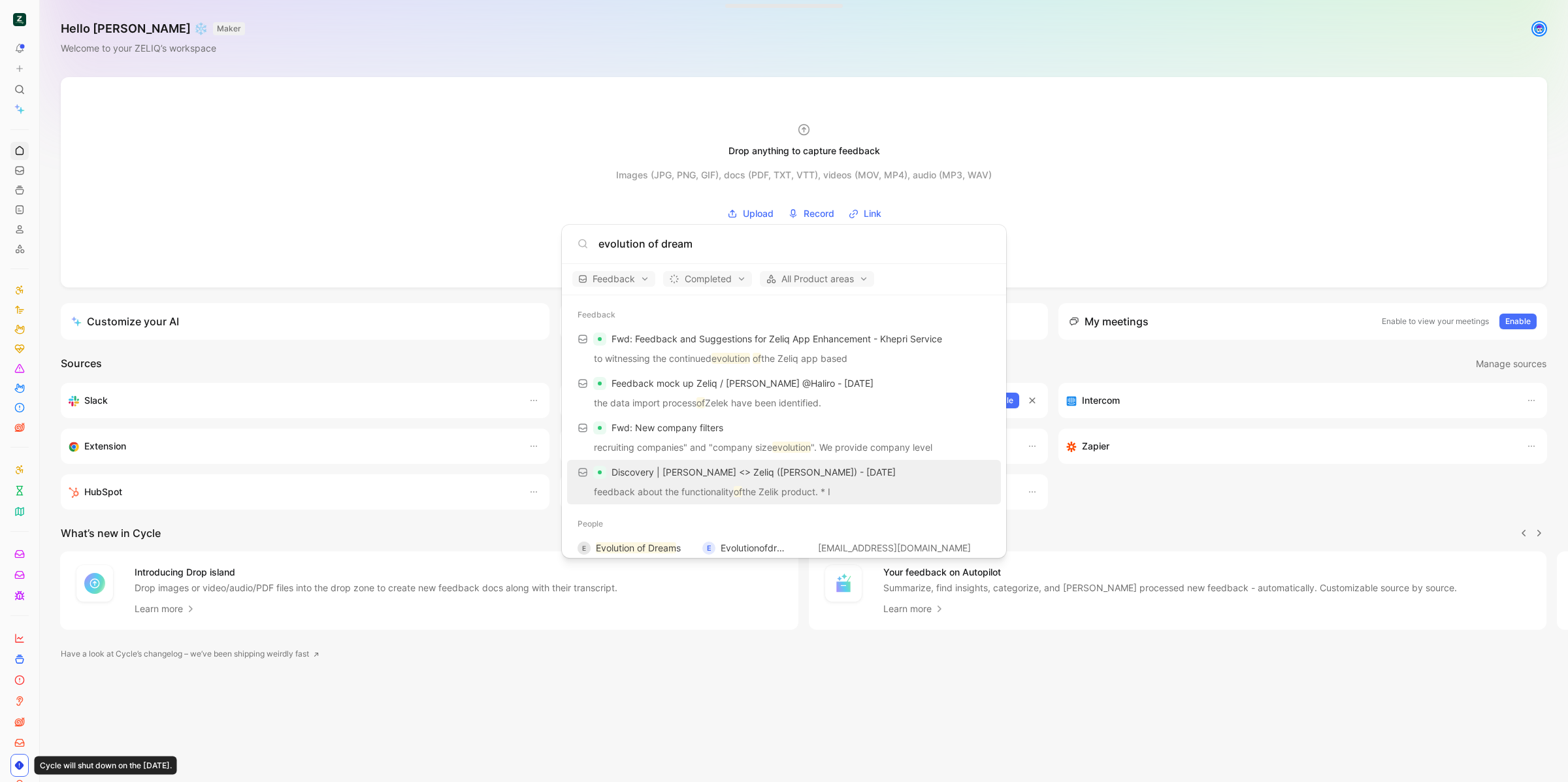
scroll to position [94, 0]
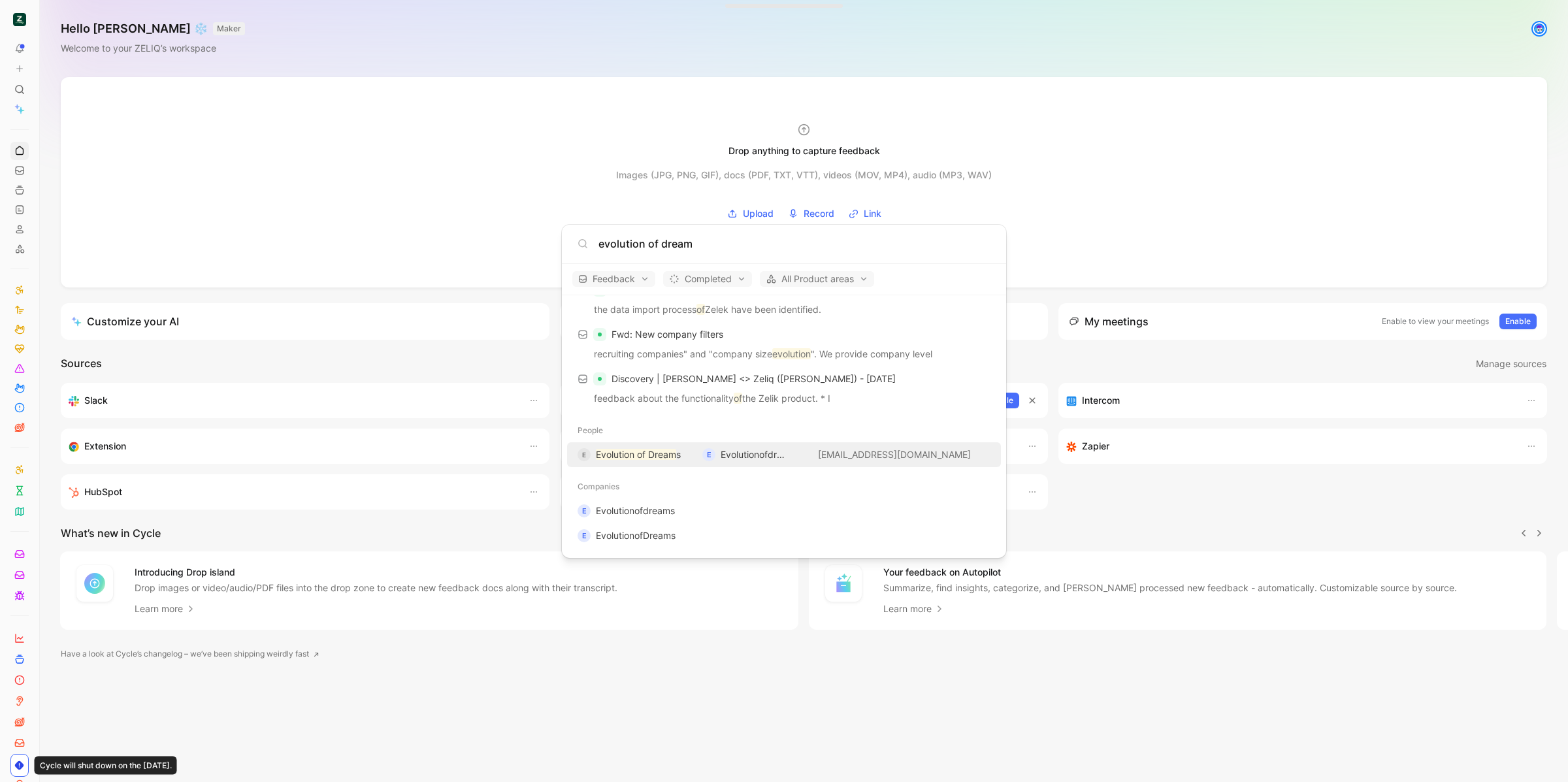
type input "evolution of dream"
click at [690, 450] on div "E Evolution of Dream s" at bounding box center [635, 455] width 115 height 16
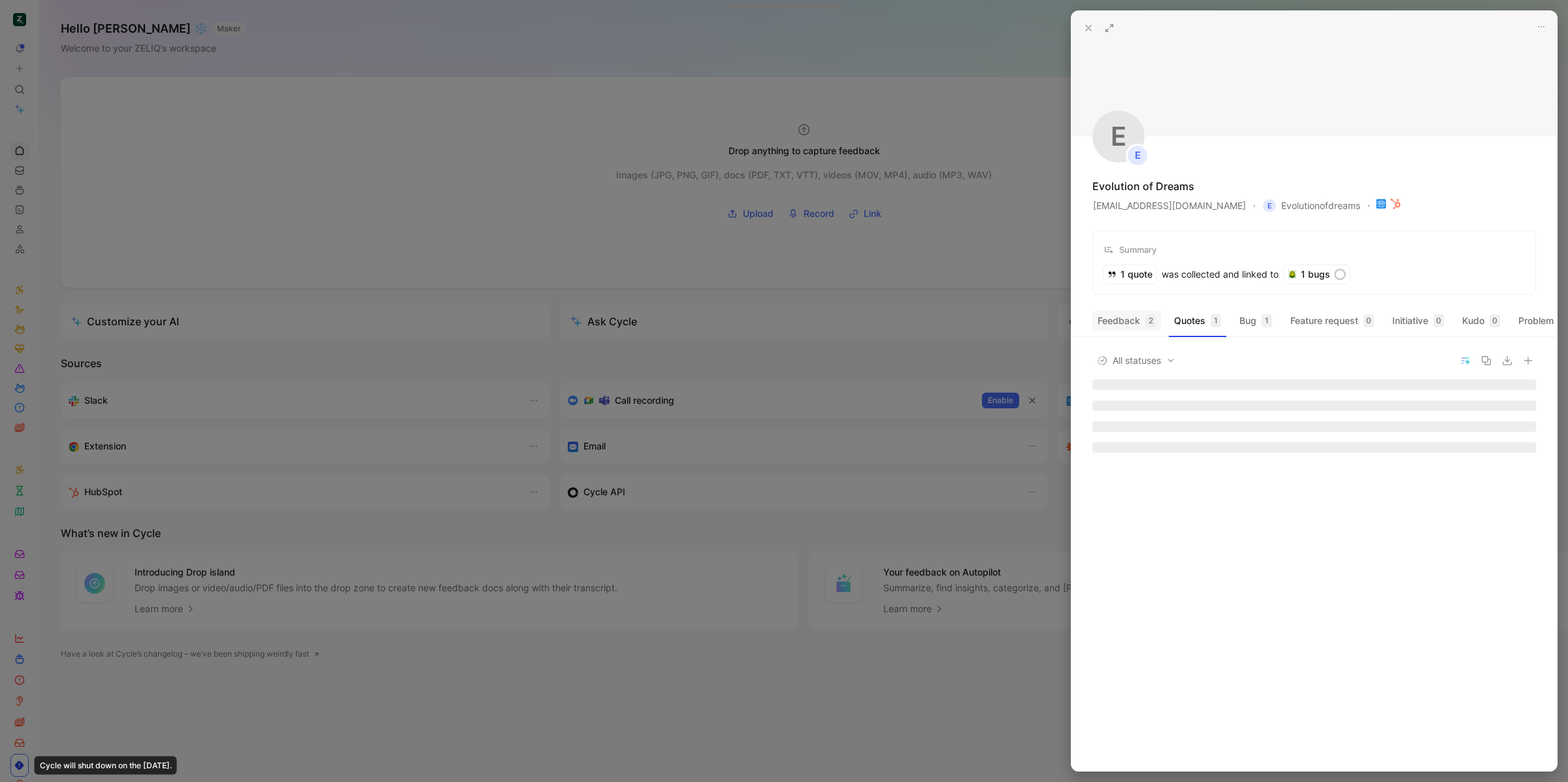
click at [1125, 326] on button "Feedback 2" at bounding box center [1127, 321] width 69 height 21
click at [1179, 319] on button "Quotes 1" at bounding box center [1197, 321] width 57 height 21
click at [1527, 398] on icon at bounding box center [1524, 392] width 10 height 10
click at [1512, 469] on span "Delete quote" at bounding box center [1491, 469] width 55 height 11
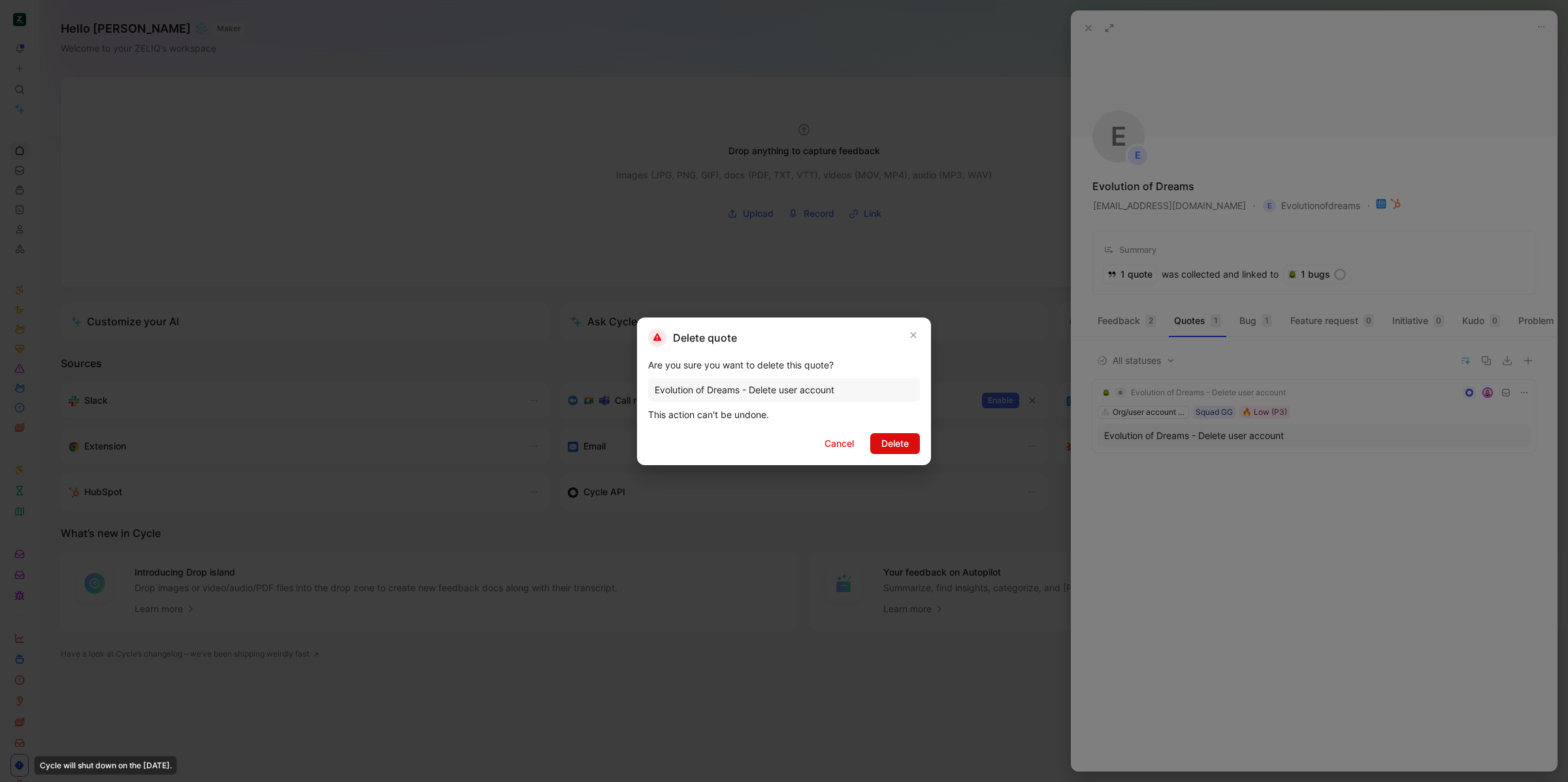
click at [887, 445] on span "Delete" at bounding box center [895, 444] width 28 height 16
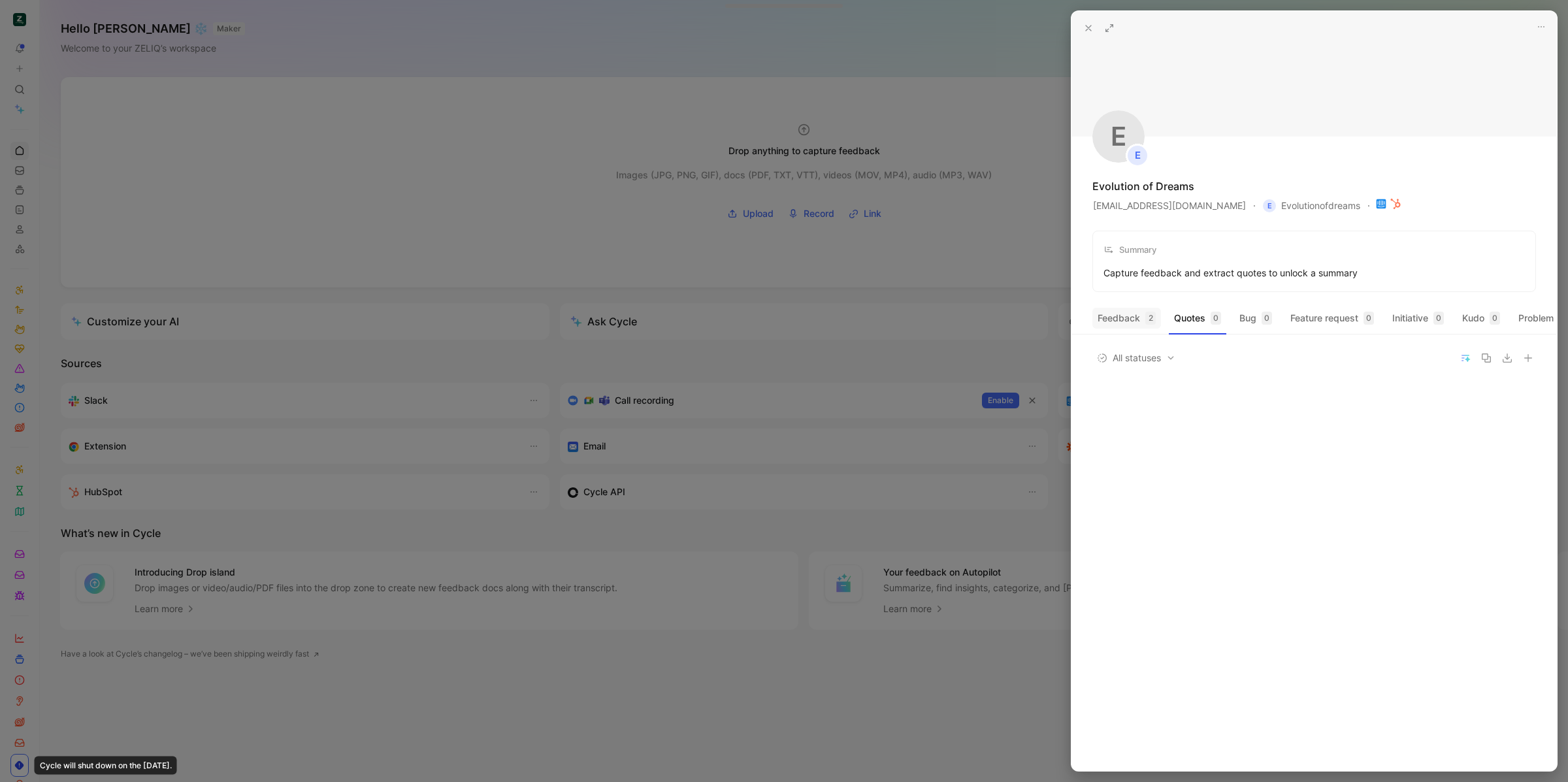
click at [1125, 321] on button "Feedback 2" at bounding box center [1127, 318] width 69 height 21
click at [1085, 28] on icon at bounding box center [1088, 28] width 10 height 10
